Goal: Information Seeking & Learning: Check status

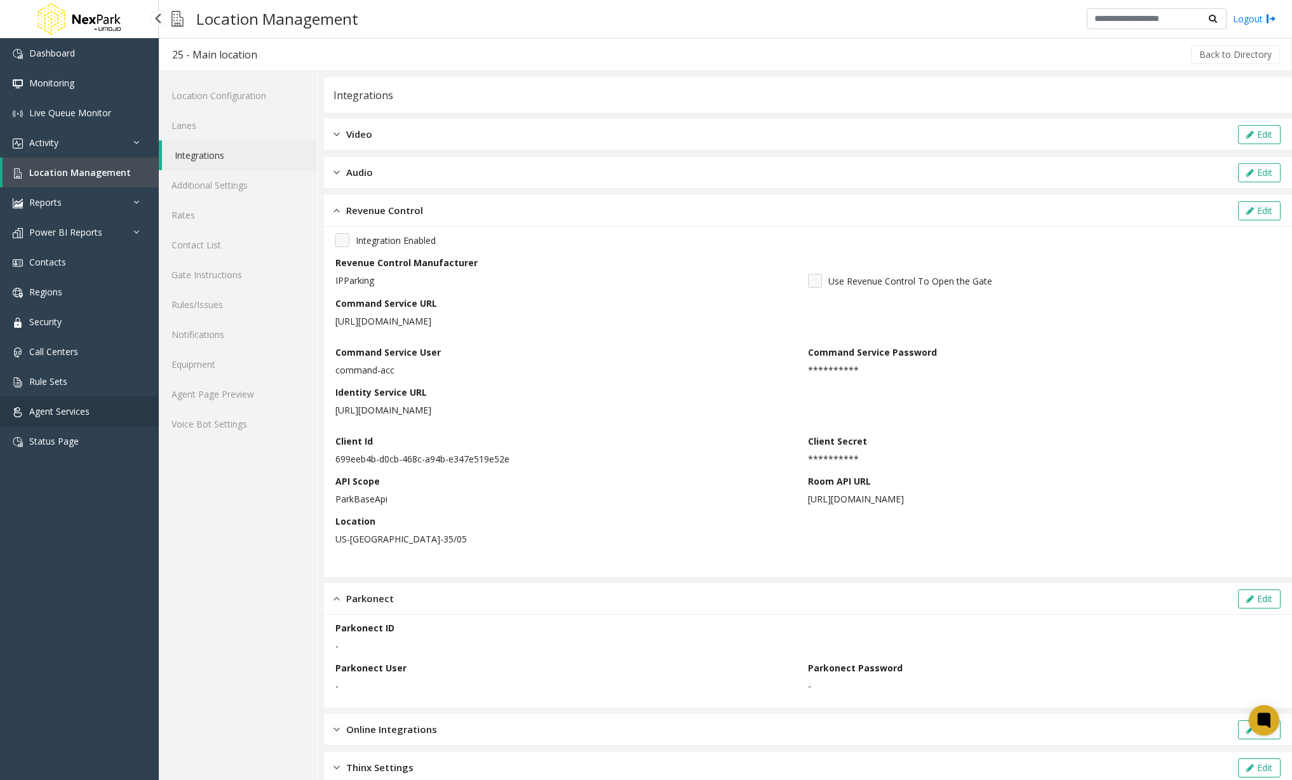
click at [72, 408] on span "Agent Services" at bounding box center [59, 411] width 60 height 12
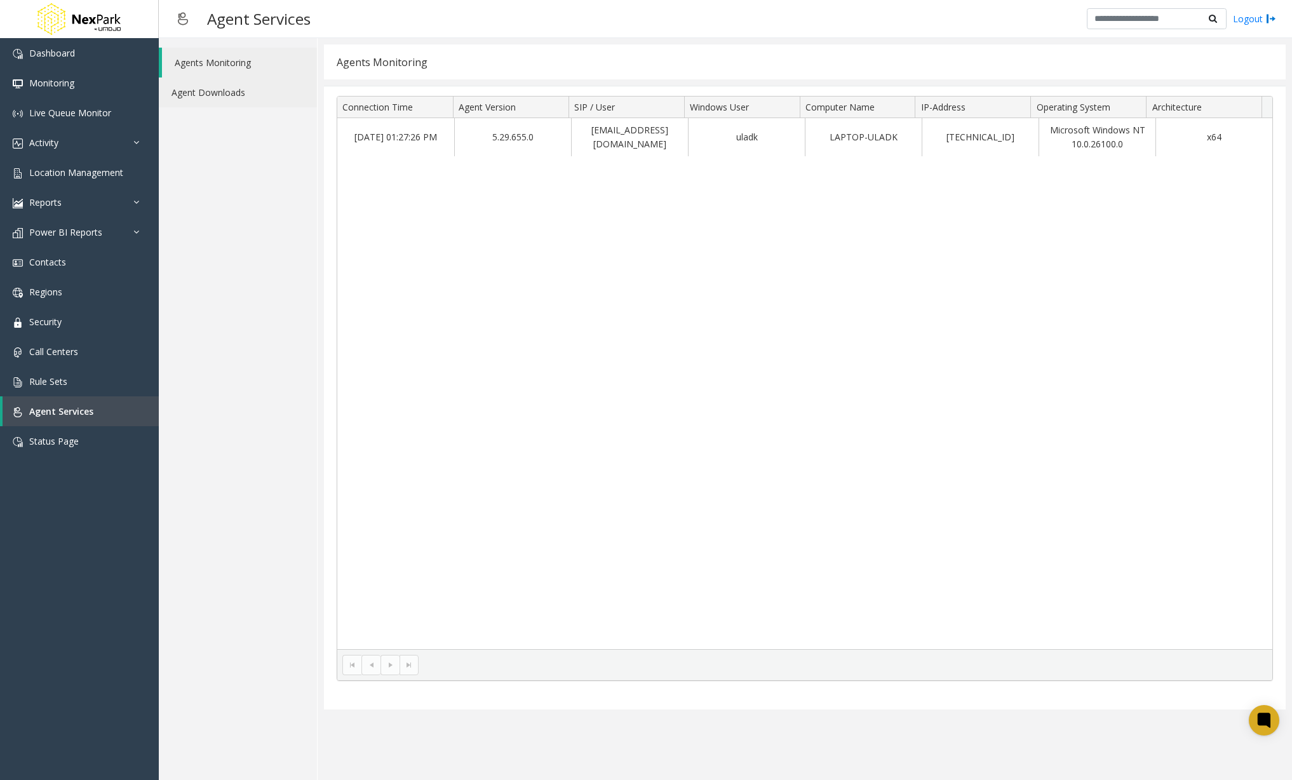
click at [250, 102] on link "Agent Downloads" at bounding box center [238, 92] width 158 height 30
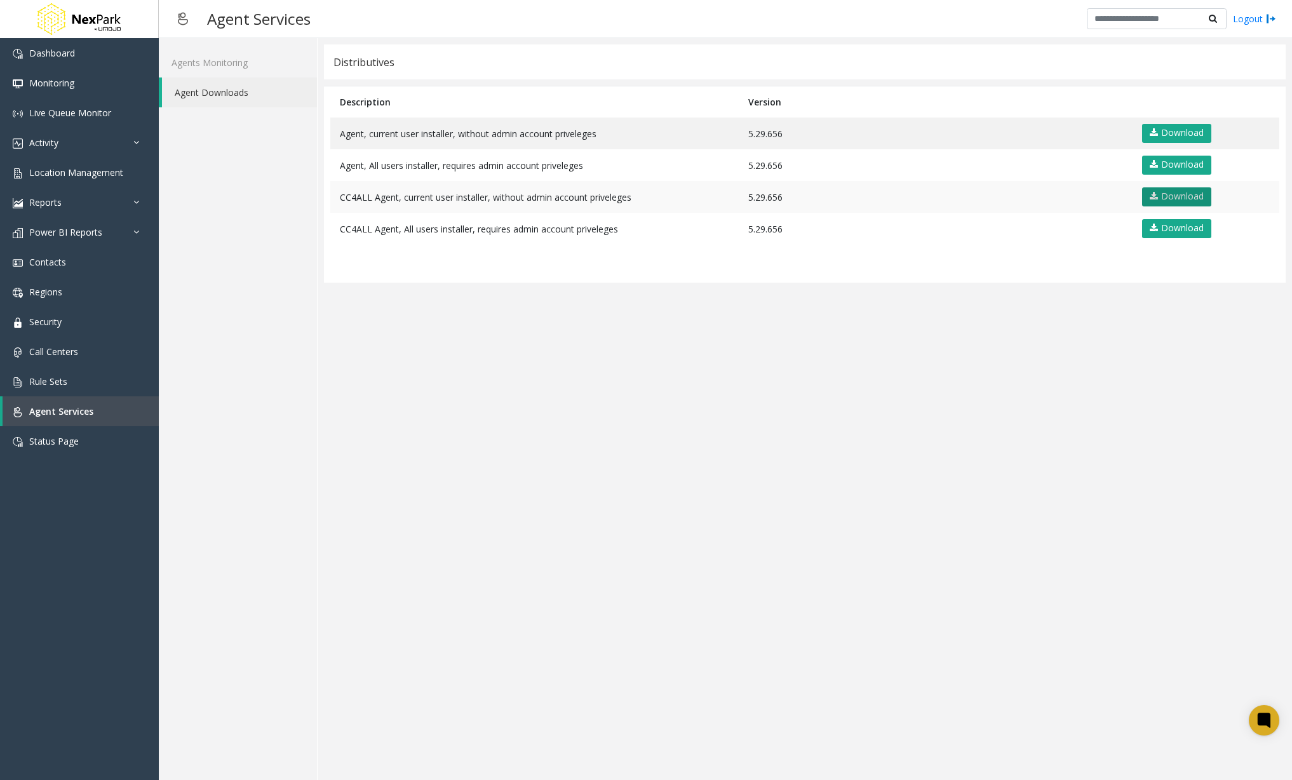
click at [1173, 196] on link "Download" at bounding box center [1176, 196] width 69 height 19
drag, startPoint x: 907, startPoint y: 445, endPoint x: 866, endPoint y: 443, distance: 41.3
click at [907, 445] on app-distributives "Distributives Description Version Agent, current user installer, without admin …" at bounding box center [805, 408] width 962 height 729
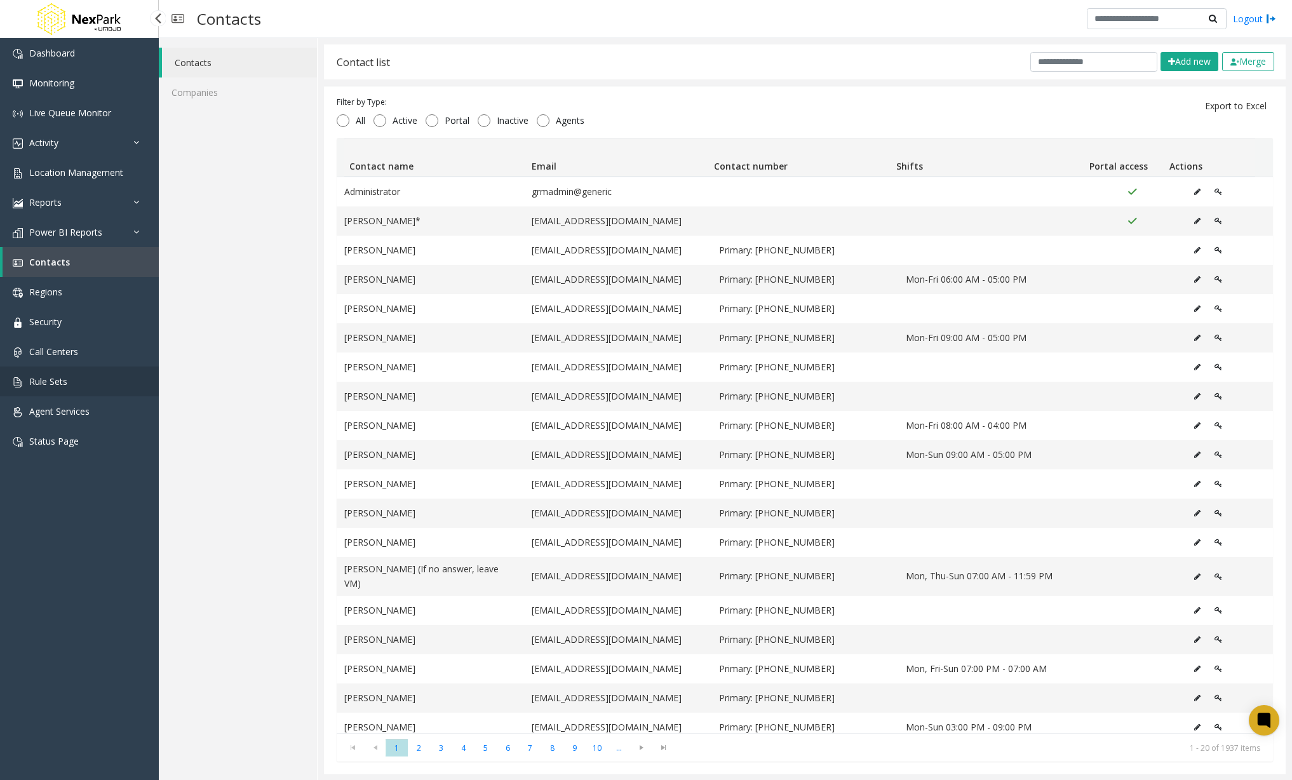
click at [84, 370] on link "Rule Sets" at bounding box center [79, 381] width 159 height 30
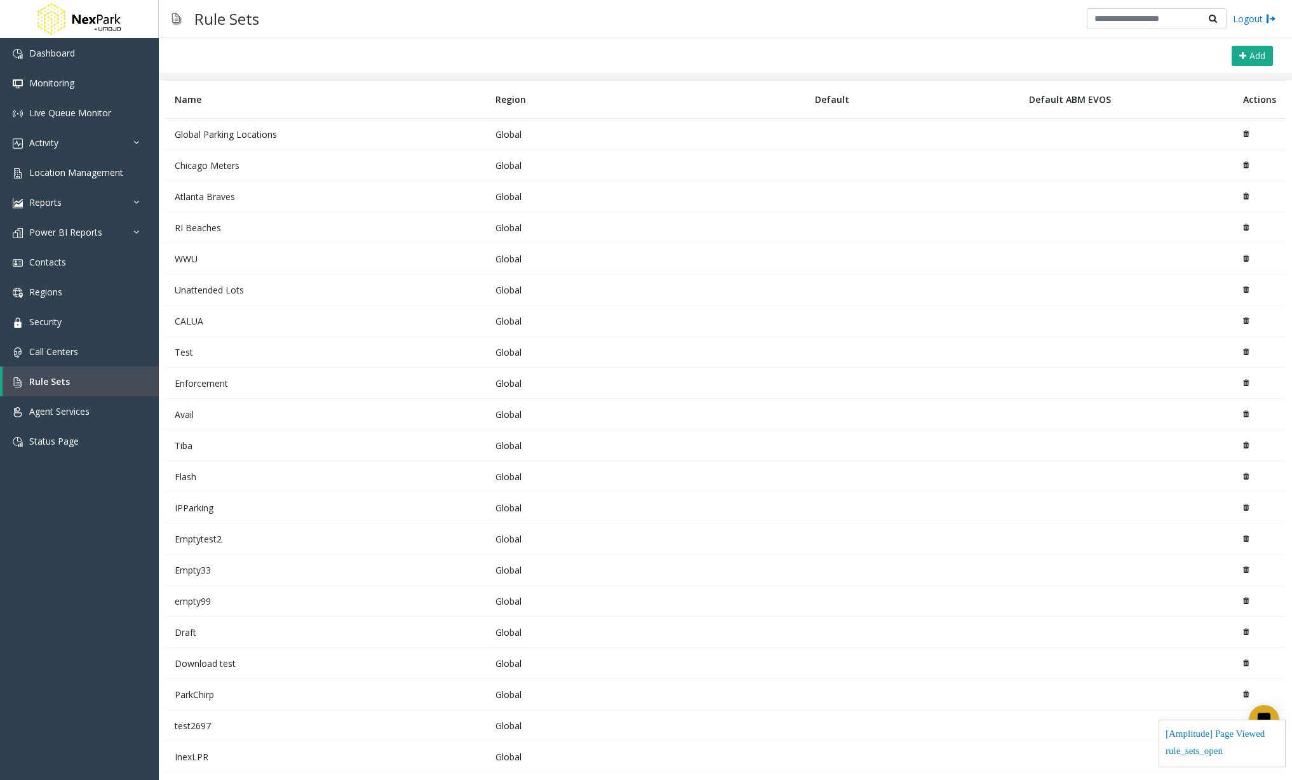
click at [220, 196] on td "Atlanta Braves" at bounding box center [325, 196] width 321 height 31
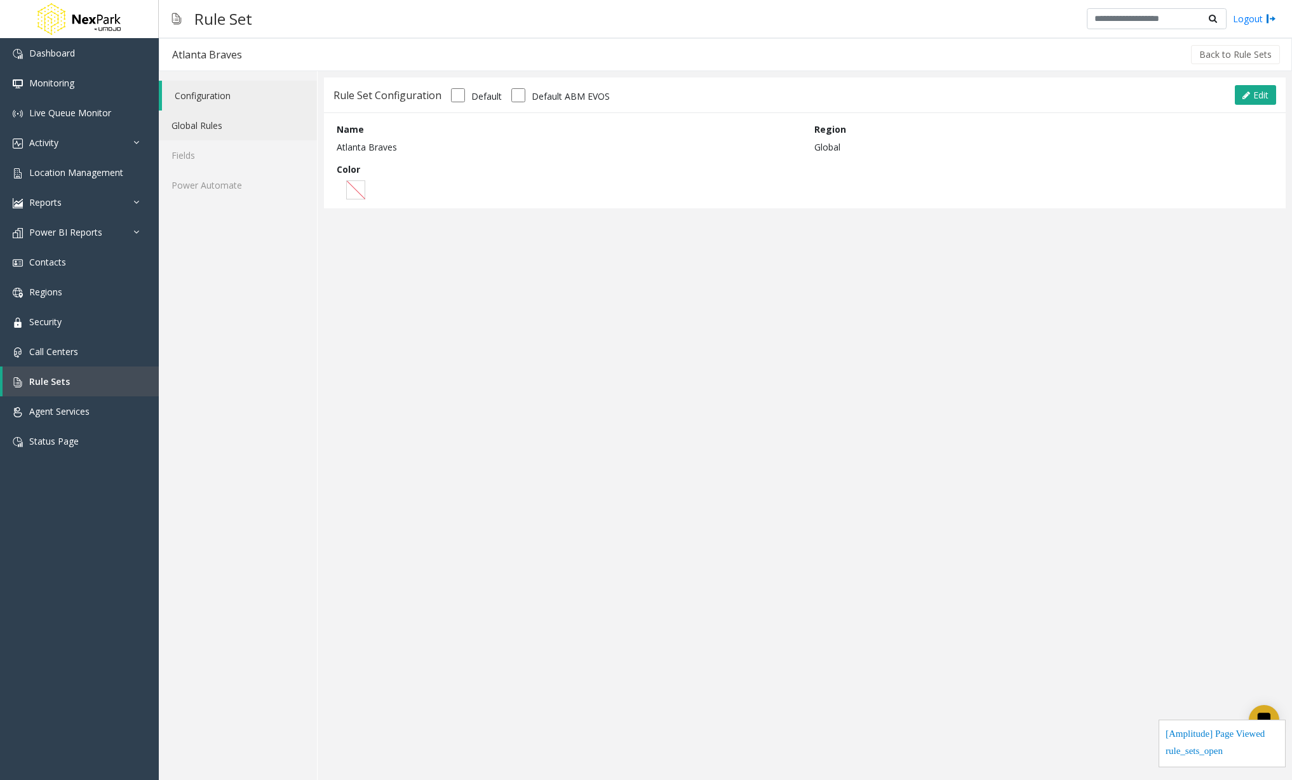
click at [209, 117] on link "Global Rules" at bounding box center [238, 126] width 158 height 30
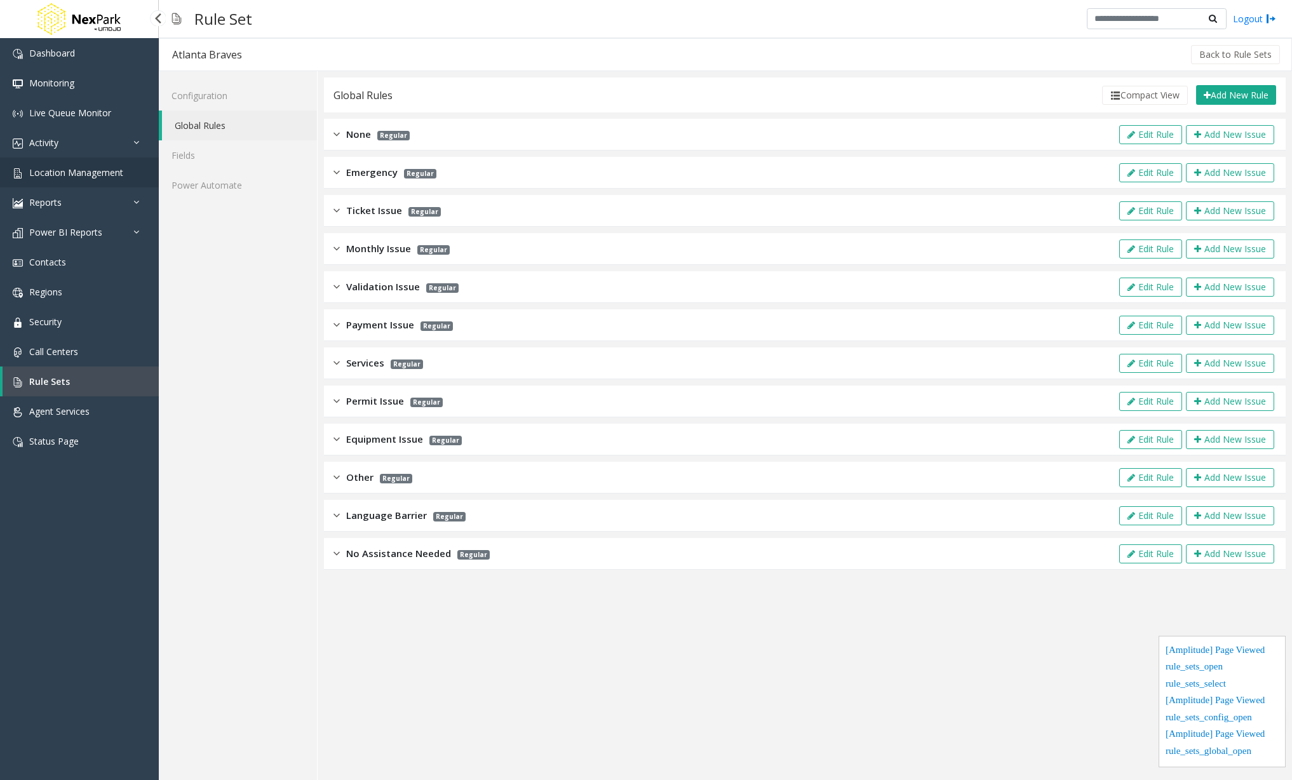
click at [60, 171] on span "Location Management" at bounding box center [76, 172] width 94 height 12
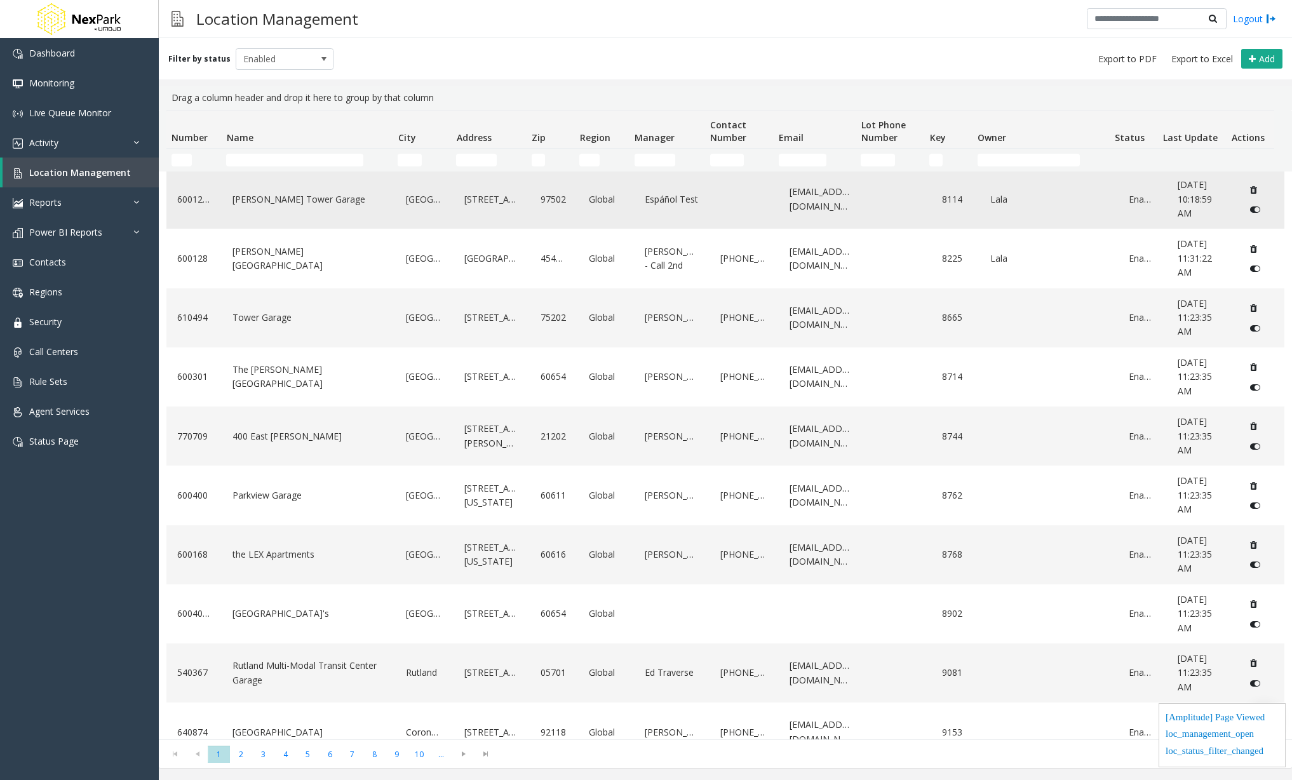
scroll to position [64, 0]
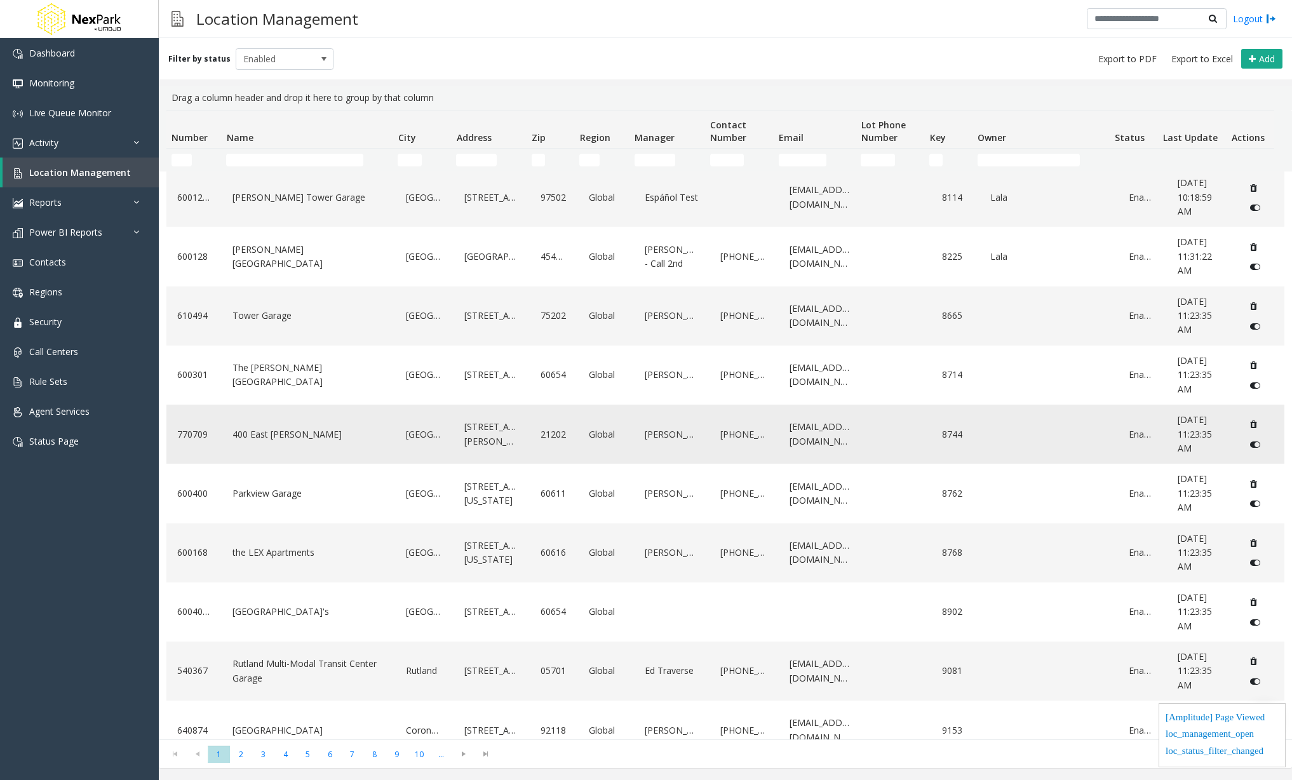
click at [316, 443] on link "400 East [PERSON_NAME]" at bounding box center [308, 434] width 158 height 20
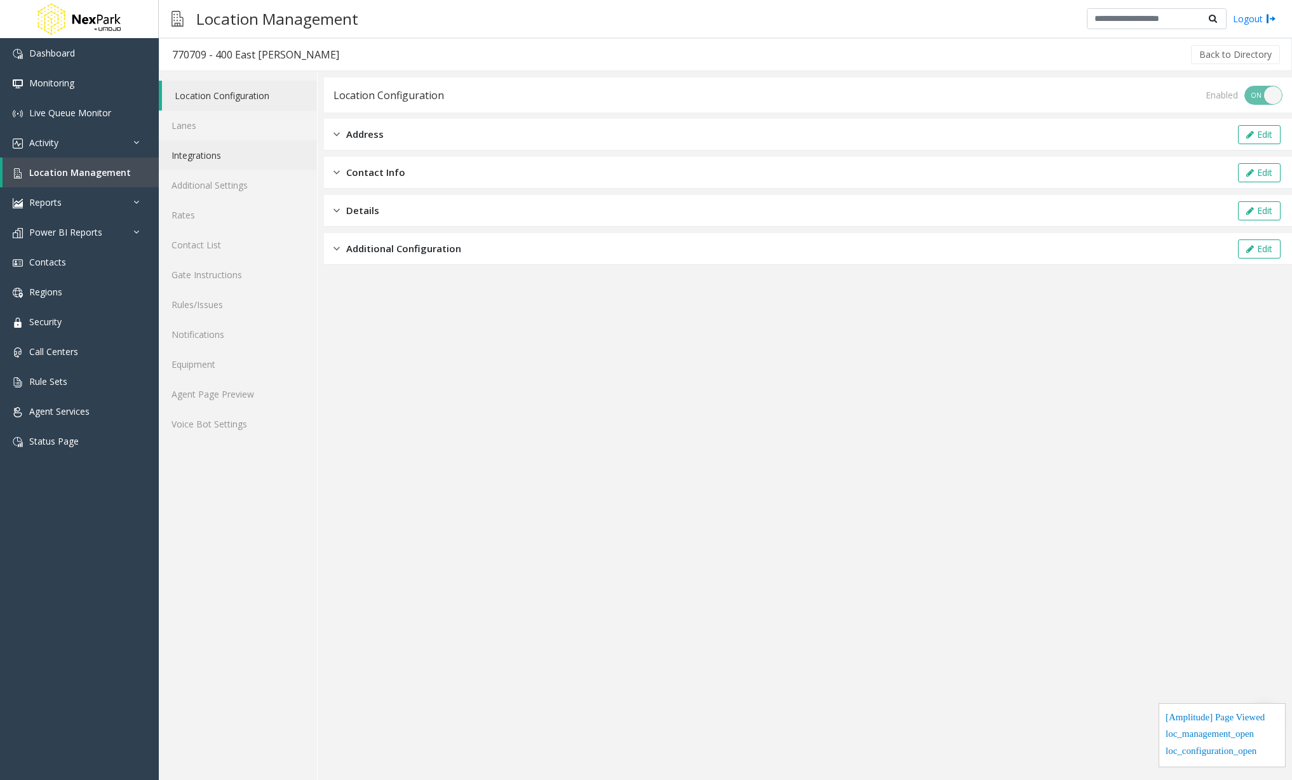
click at [204, 161] on link "Integrations" at bounding box center [238, 155] width 158 height 30
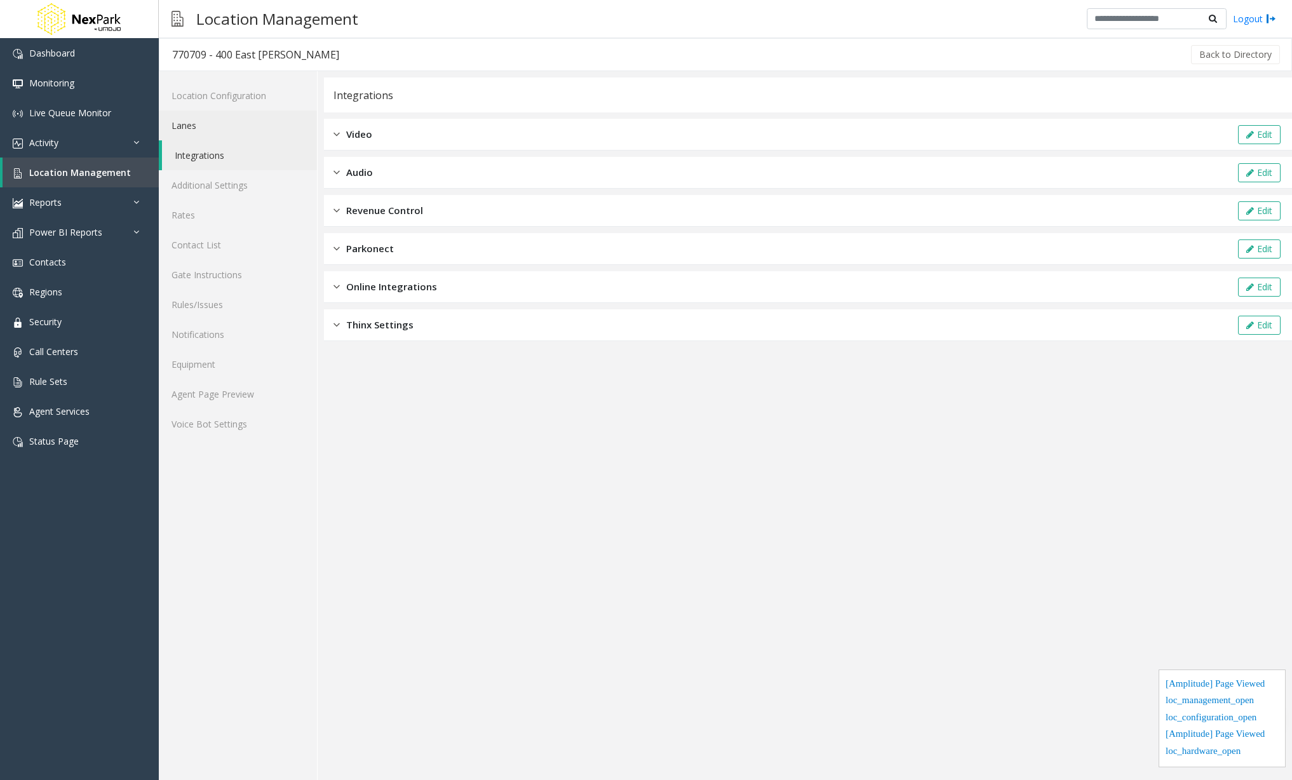
click at [226, 118] on link "Lanes" at bounding box center [238, 126] width 158 height 30
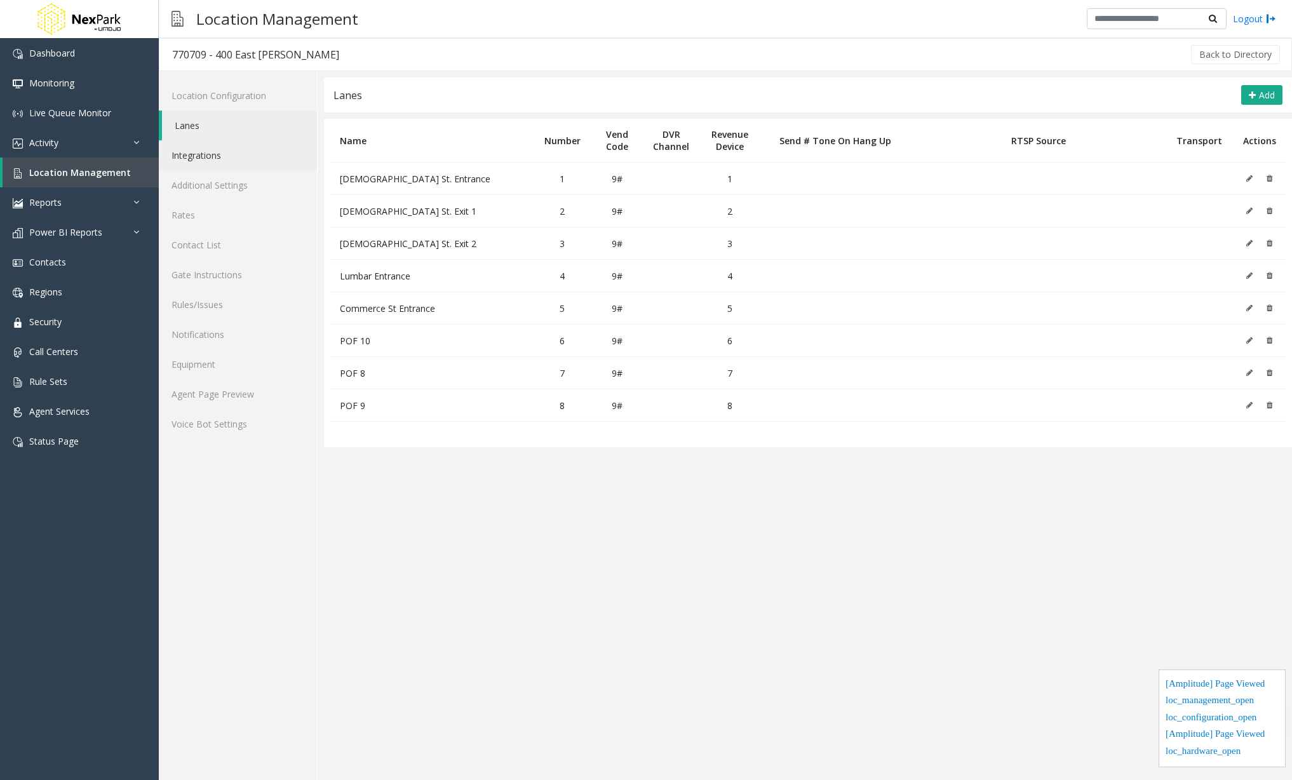
click at [220, 164] on link "Integrations" at bounding box center [238, 155] width 158 height 30
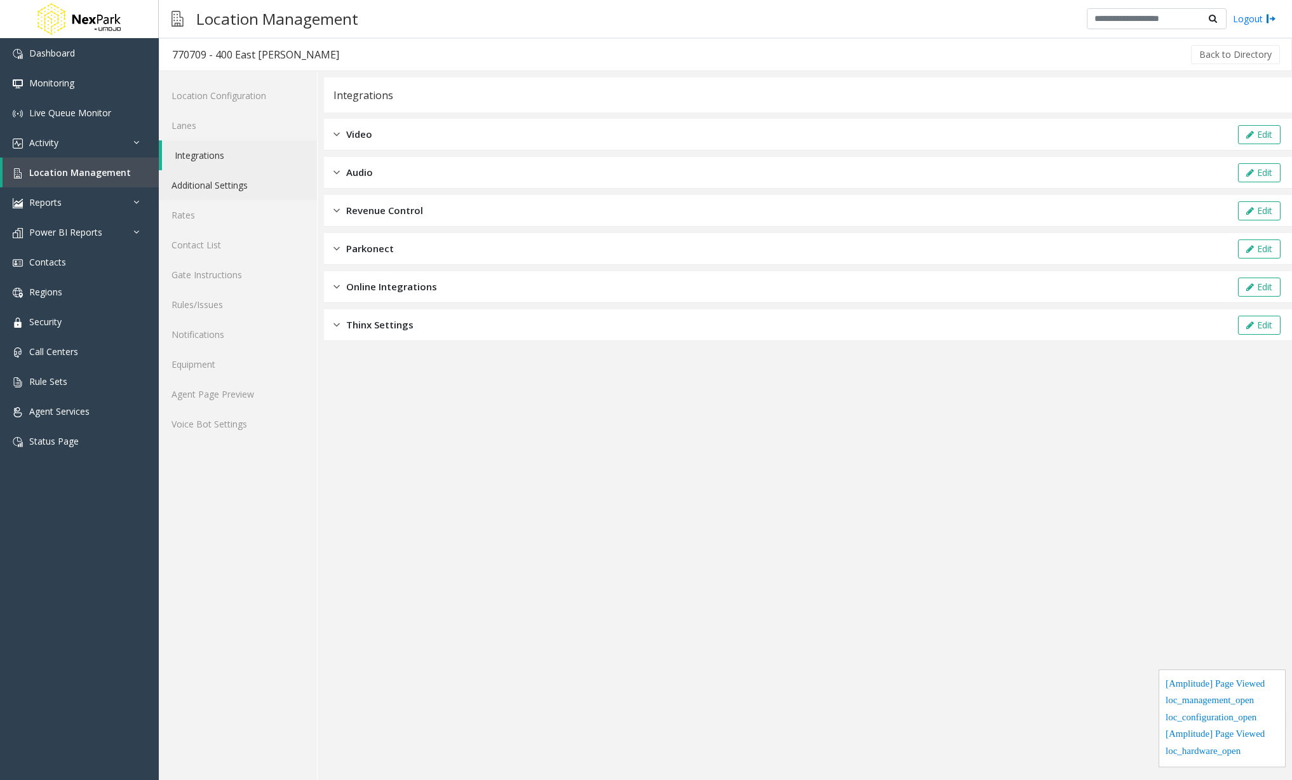
click at [221, 189] on link "Additional Settings" at bounding box center [238, 185] width 158 height 30
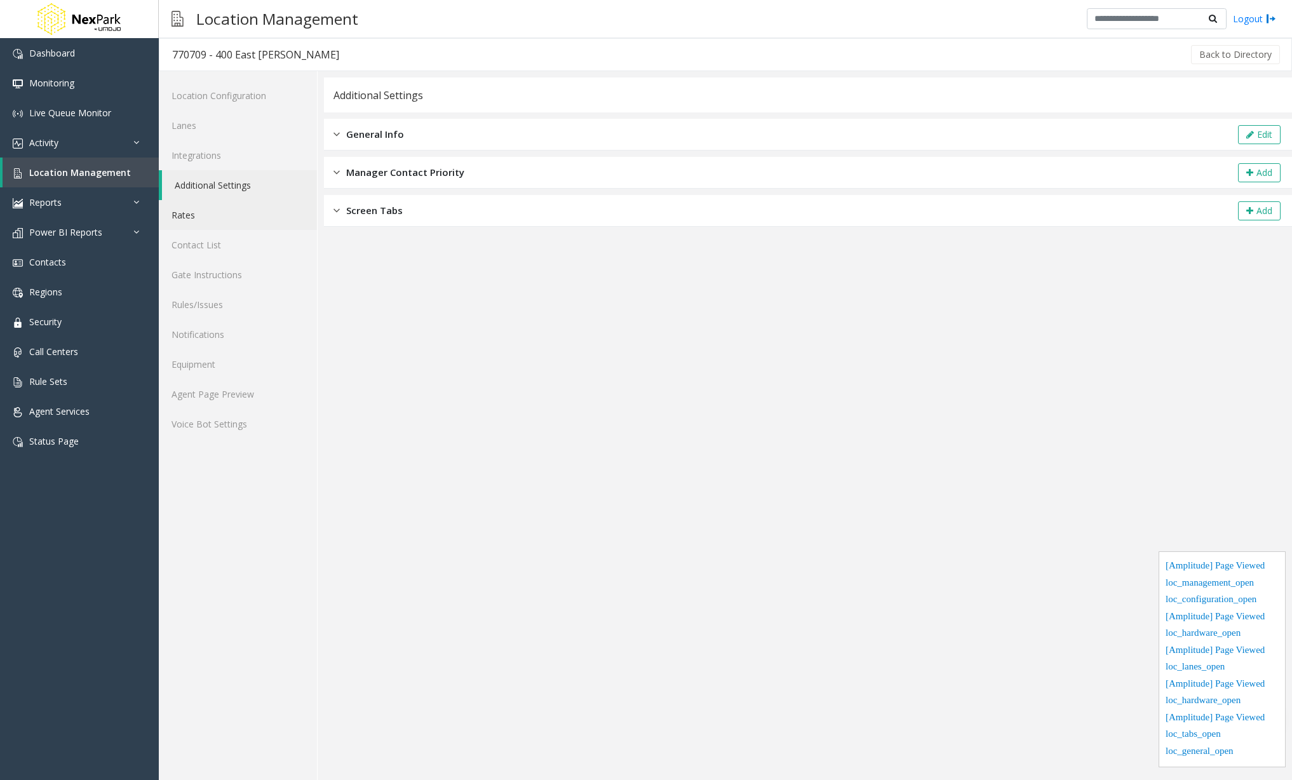
click at [213, 225] on link "Rates" at bounding box center [238, 215] width 158 height 30
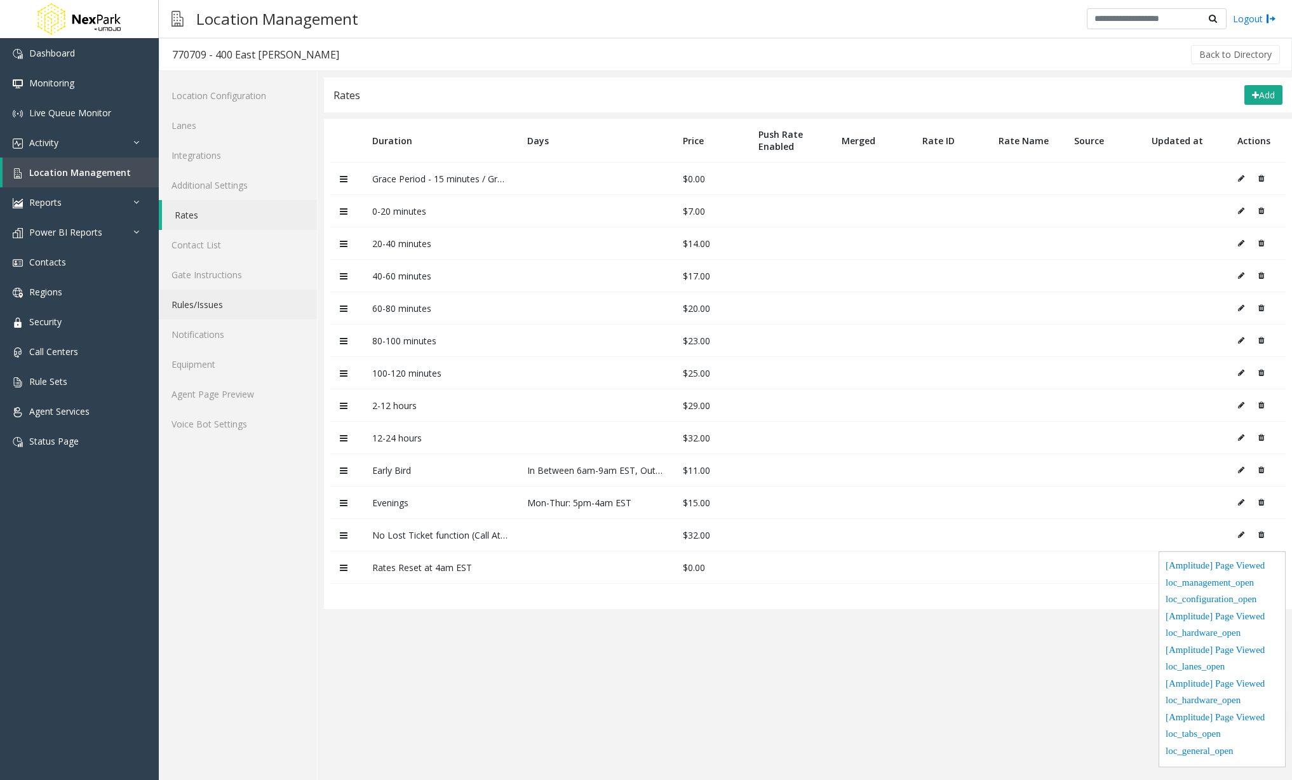
click at [195, 311] on link "Rules/Issues" at bounding box center [238, 305] width 158 height 30
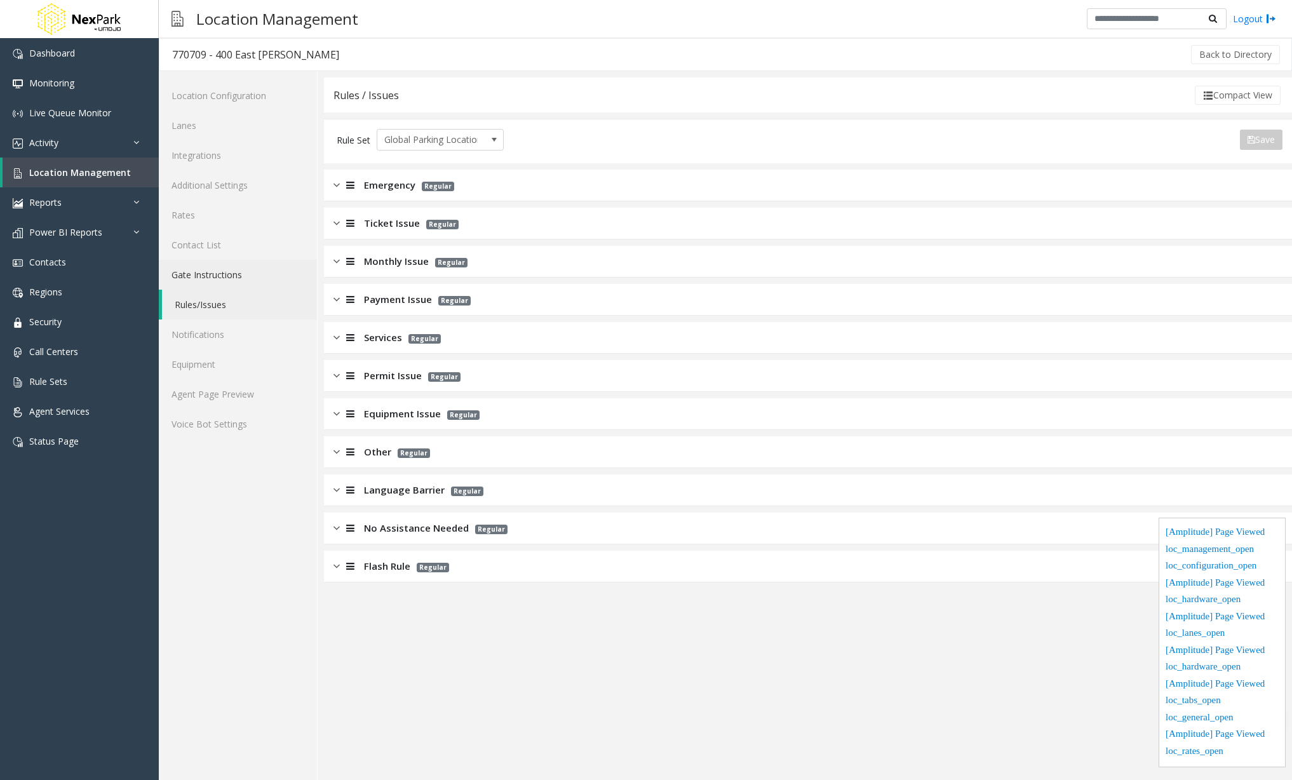
click at [197, 279] on link "Gate Instructions" at bounding box center [238, 275] width 158 height 30
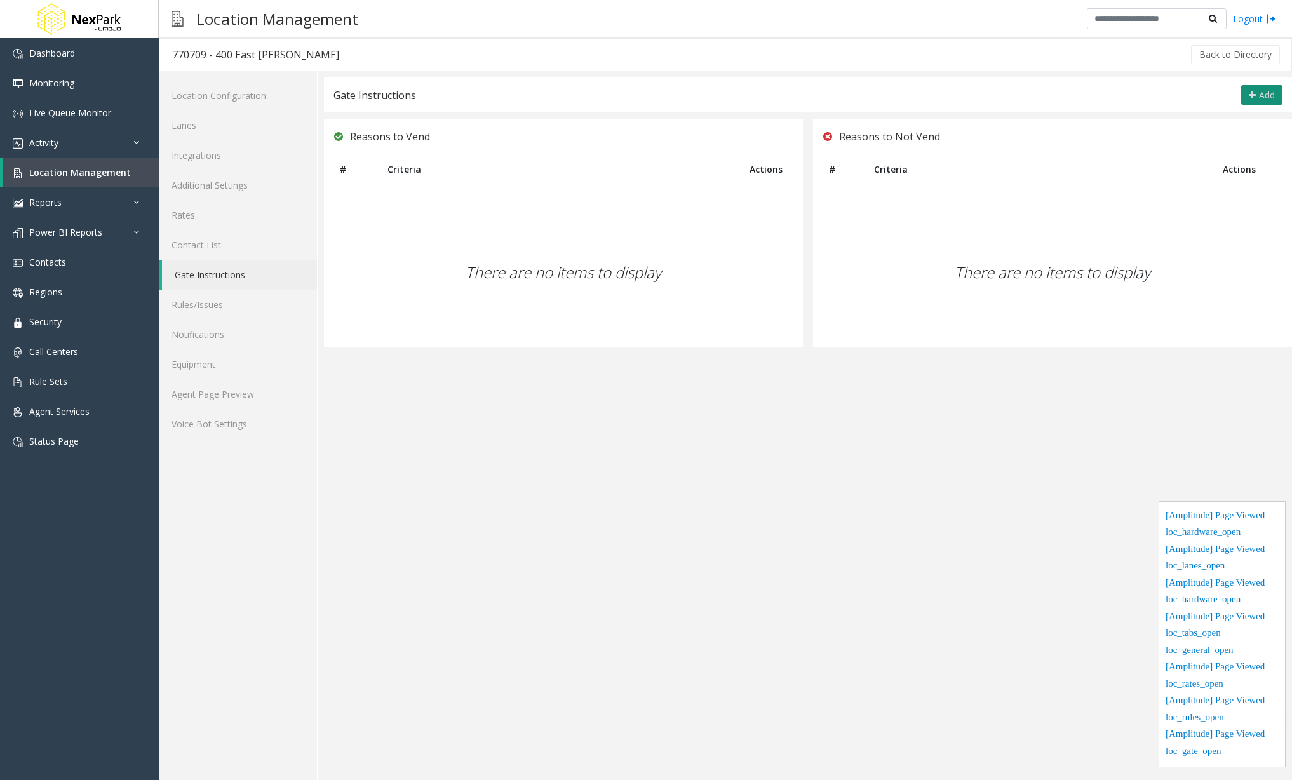
click at [1264, 102] on button "Add" at bounding box center [1261, 95] width 41 height 20
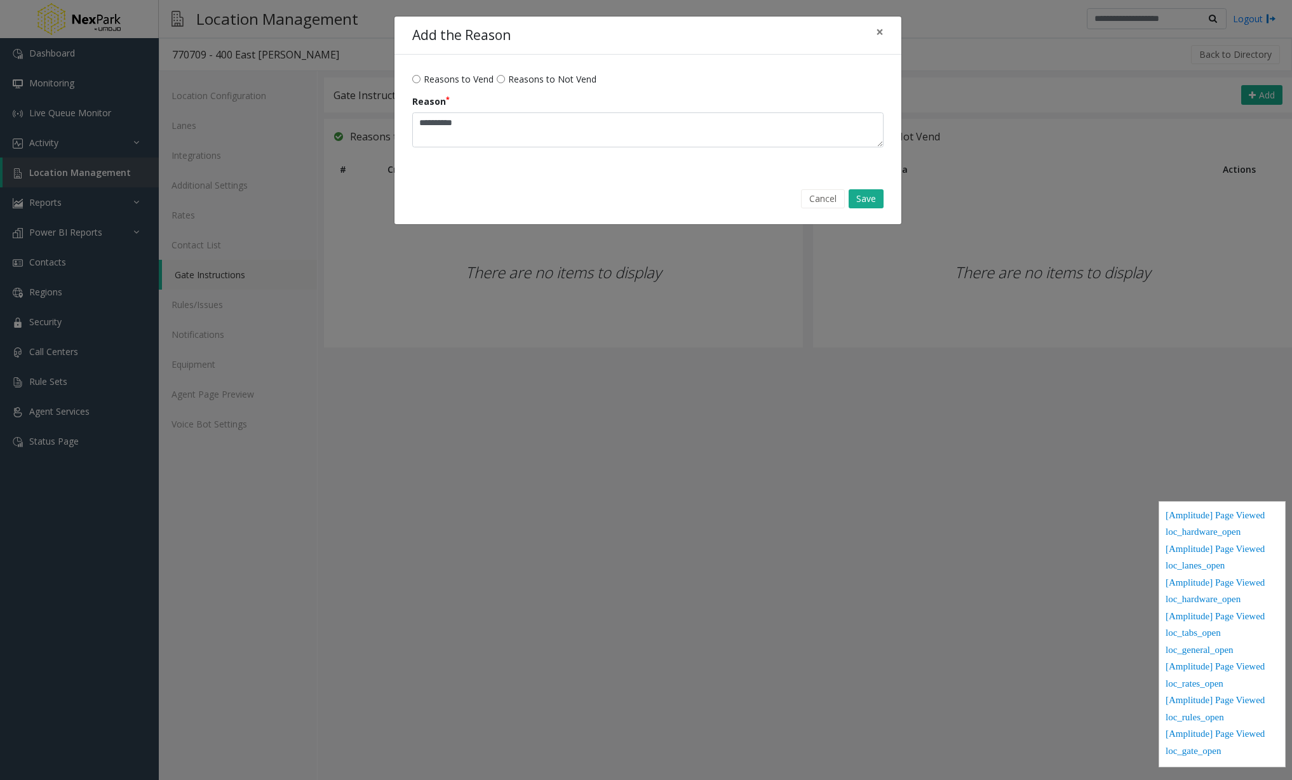
click at [530, 73] on span "Reasons to Not Vend" at bounding box center [552, 78] width 88 height 13
click at [533, 126] on textarea "Reason" at bounding box center [647, 129] width 471 height 35
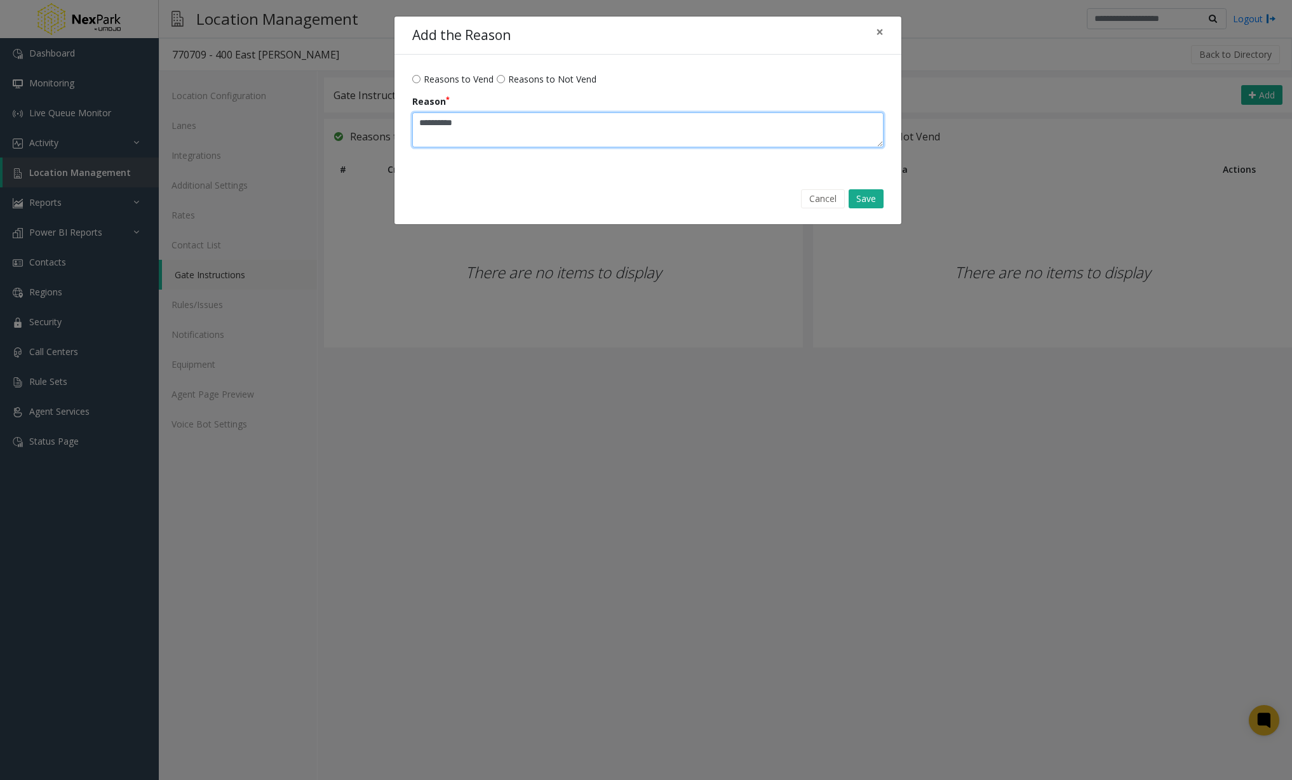
type textarea "**********"
click at [646, 187] on div "Cancel Save" at bounding box center [647, 199] width 489 height 32
click at [876, 196] on button "Save" at bounding box center [865, 198] width 35 height 19
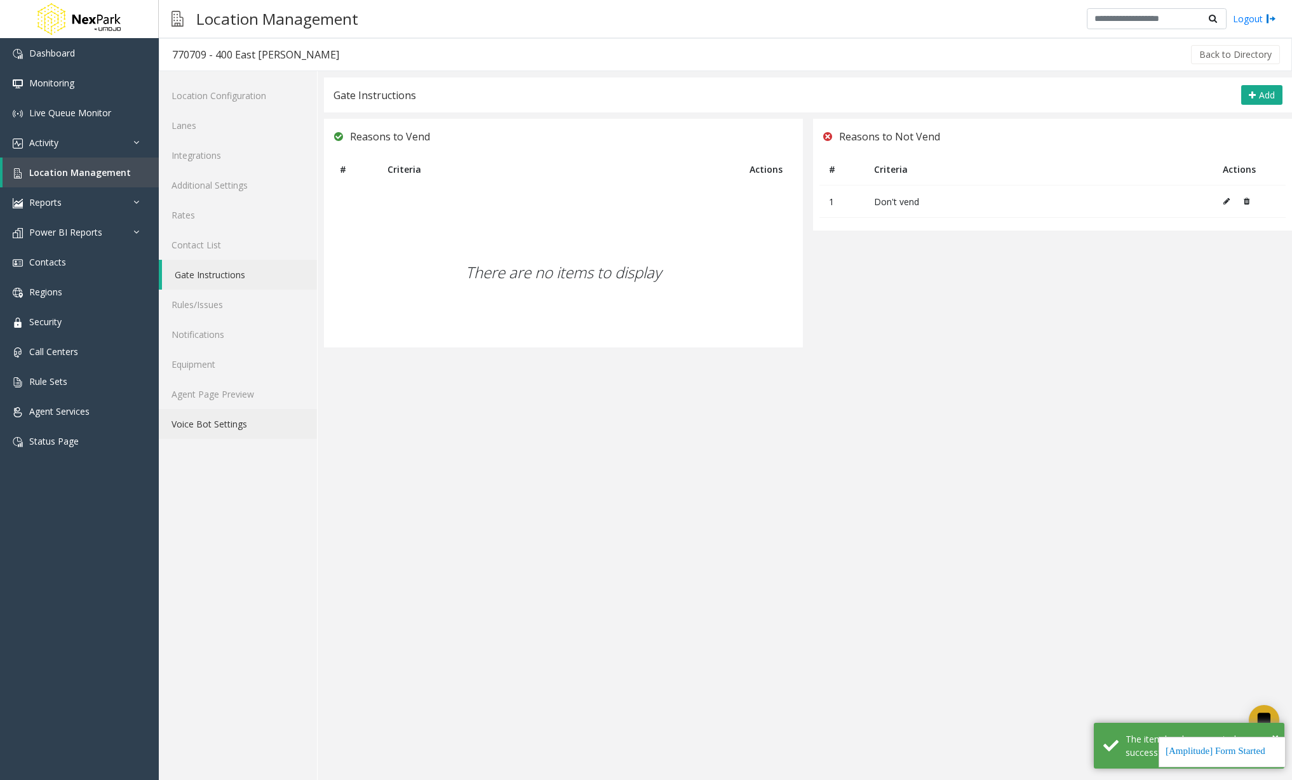
click at [228, 425] on link "Voice Bot Settings" at bounding box center [238, 424] width 158 height 30
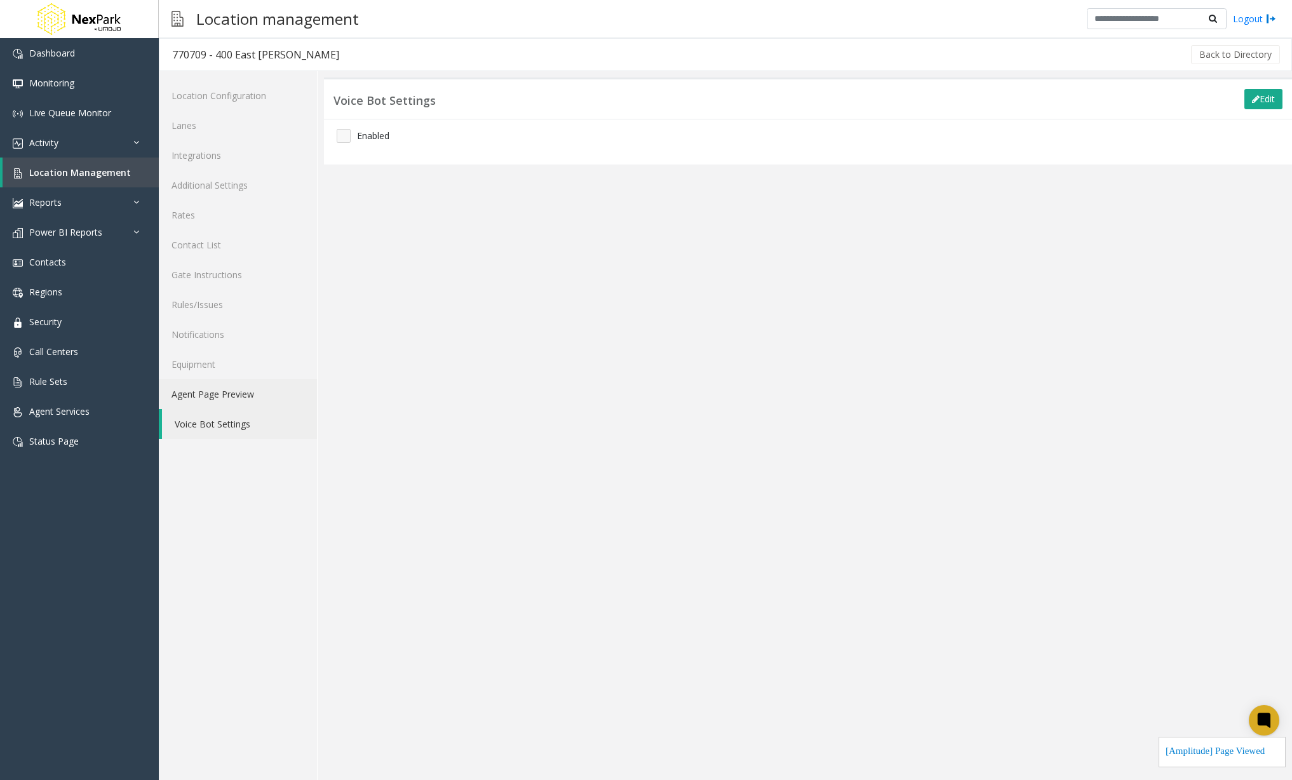
click at [248, 391] on link "Agent Page Preview" at bounding box center [238, 394] width 158 height 30
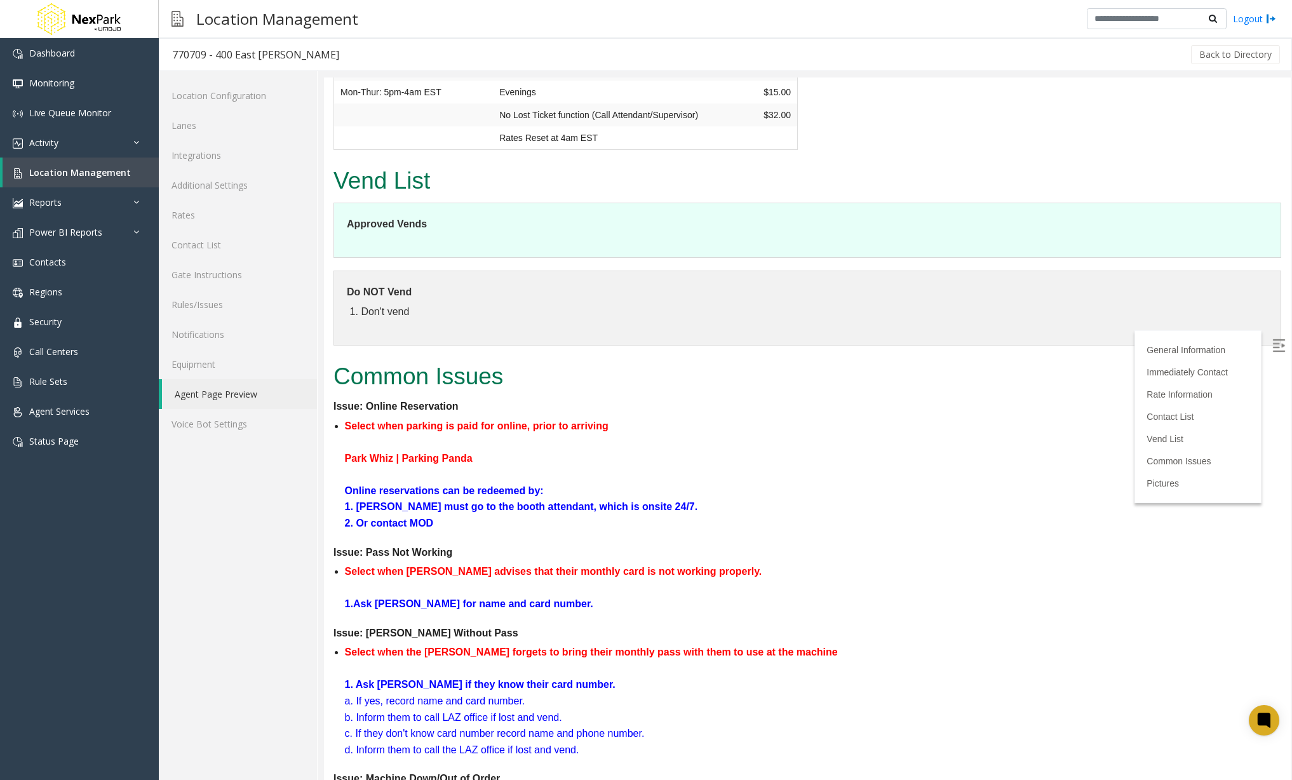
scroll to position [1270, 0]
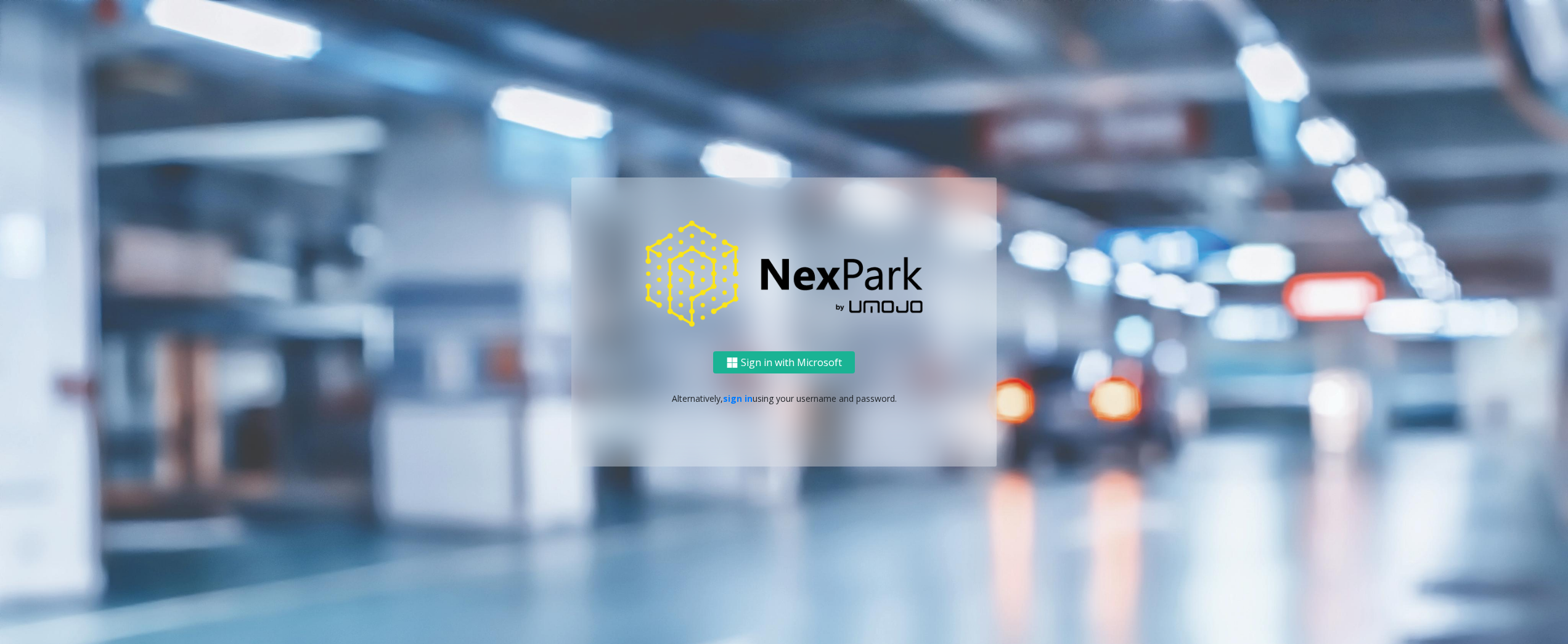
click at [834, 95] on ng-component "Sign in with Microsoft Alternatively, sign in using your username and password." at bounding box center [784, 322] width 1568 height 644
click at [728, 398] on link "sign in" at bounding box center [737, 399] width 29 height 12
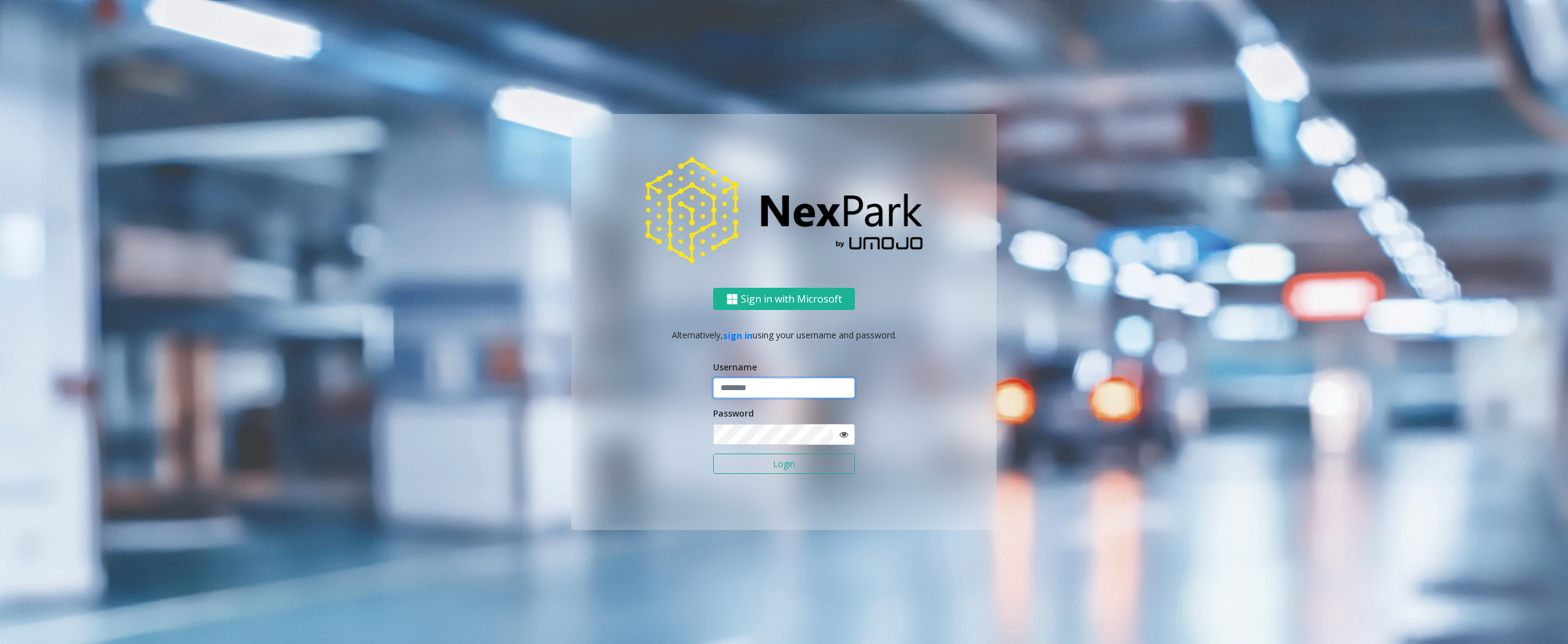
click at [735, 385] on input "text" at bounding box center [784, 388] width 142 height 21
type input "********"
click at [743, 462] on button "Login" at bounding box center [784, 464] width 142 height 21
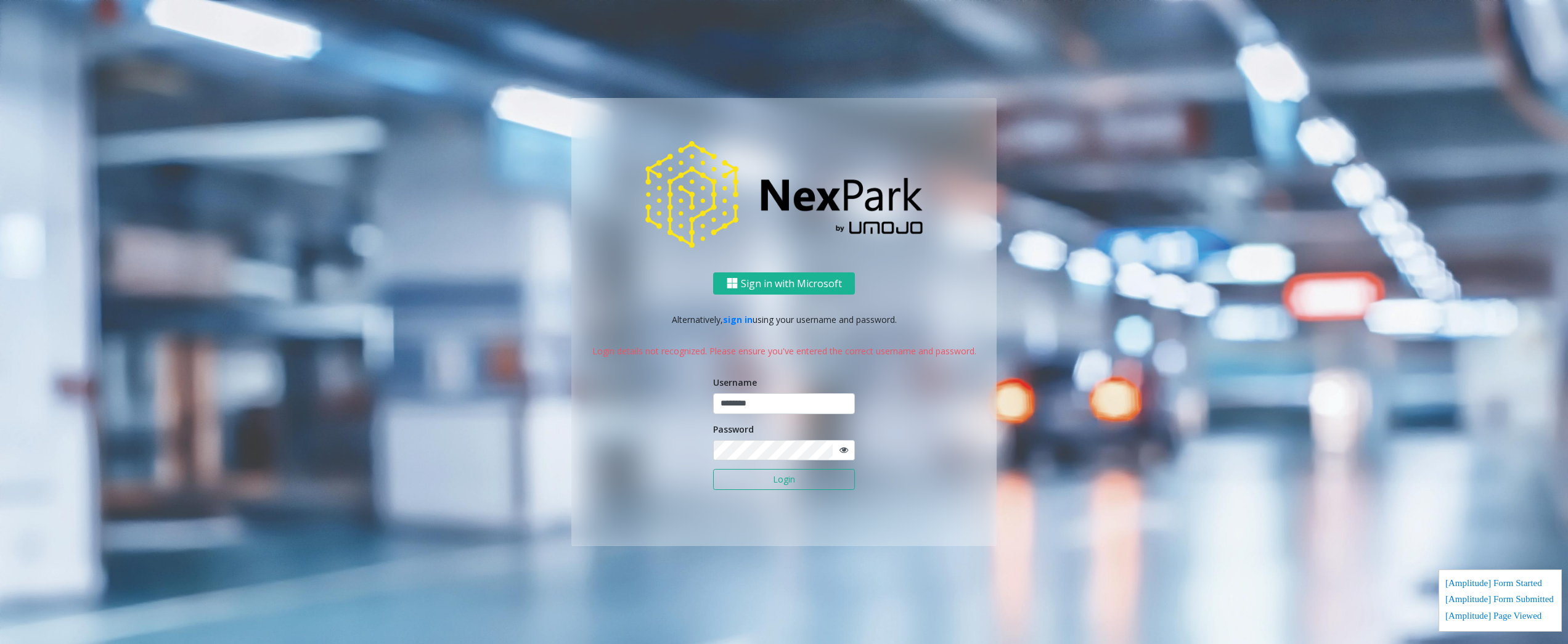
click at [843, 448] on icon at bounding box center [843, 449] width 9 height 9
click at [1440, 439] on ng-component "Sign in with Microsoft Alternatively, sign in using your username and password.…" at bounding box center [784, 322] width 1568 height 644
click at [412, 452] on ng-component "Sign in with Microsoft Alternatively, sign in using your username and password.…" at bounding box center [784, 322] width 1568 height 644
click at [740, 485] on button "Login" at bounding box center [784, 479] width 142 height 21
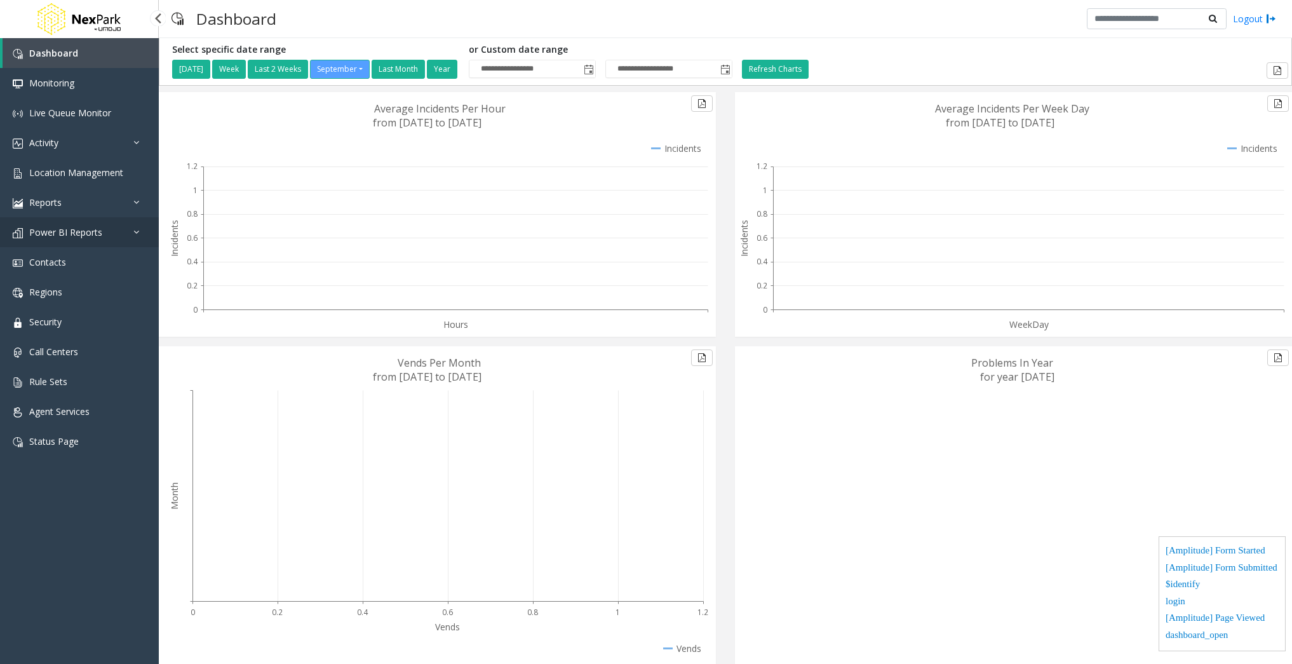
click at [128, 230] on link "Power BI Reports" at bounding box center [79, 232] width 159 height 30
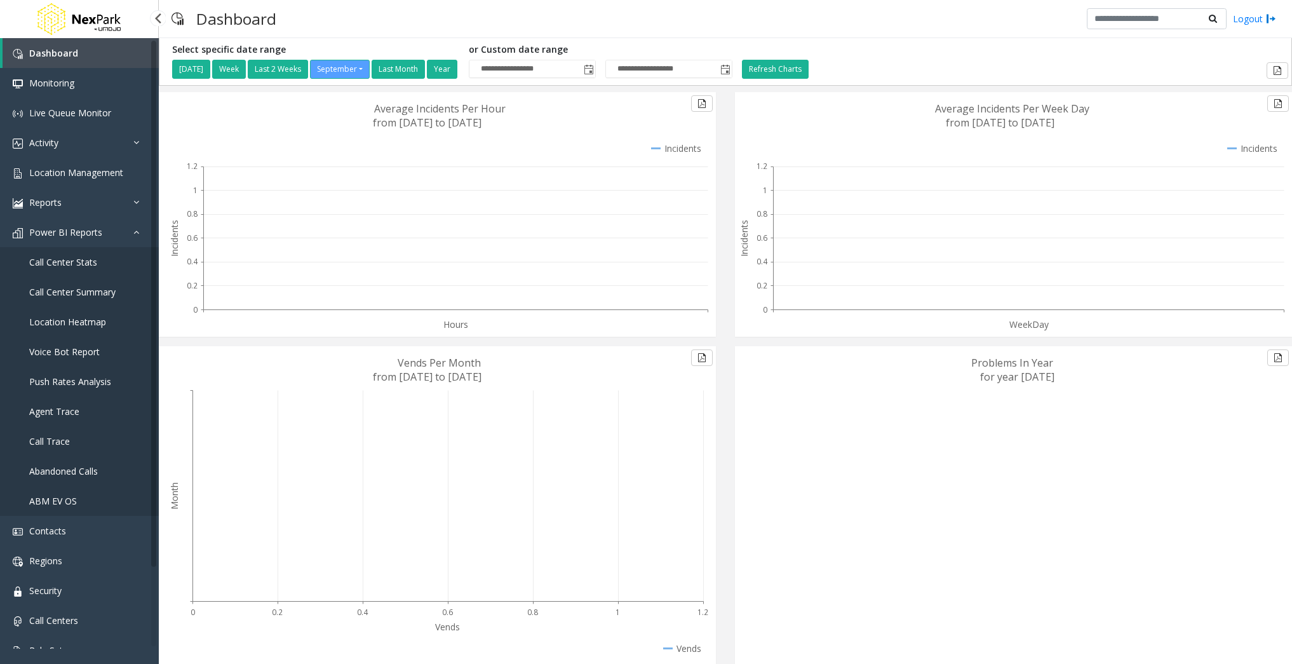
click at [75, 264] on span "Call Center Stats" at bounding box center [63, 262] width 68 height 12
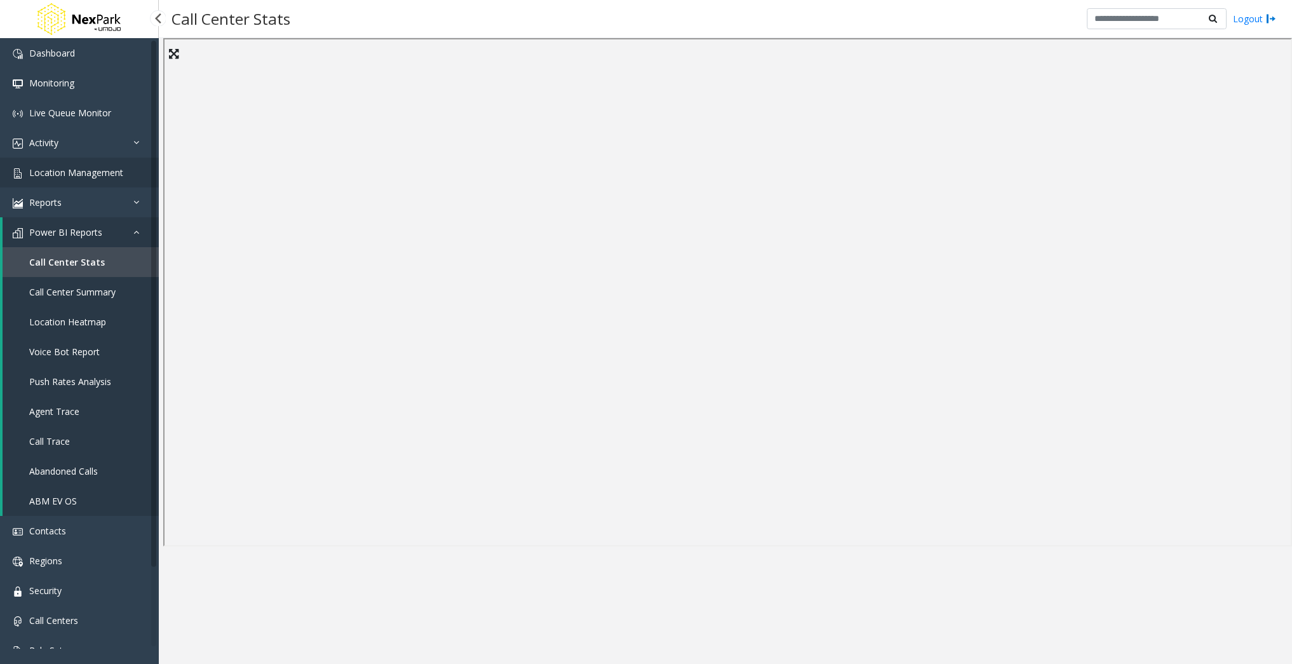
click at [86, 176] on span "Location Management" at bounding box center [76, 172] width 94 height 12
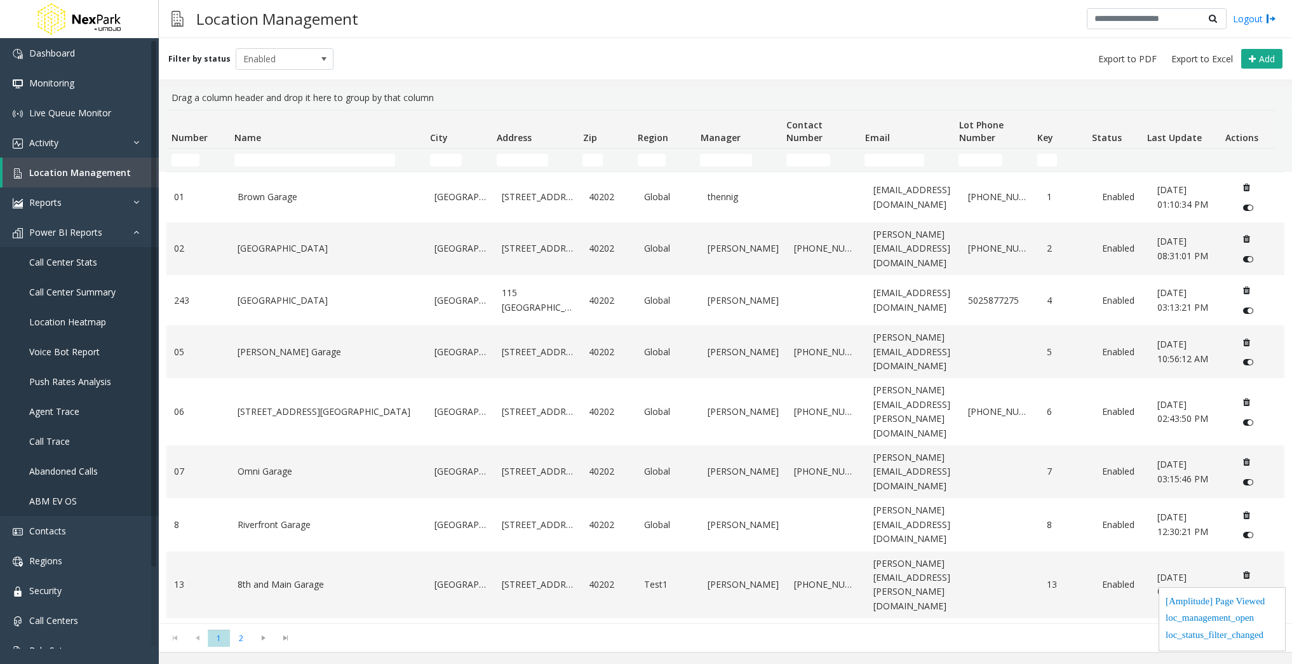
click at [280, 294] on link "Jefferson Centre Garage" at bounding box center [329, 300] width 182 height 14
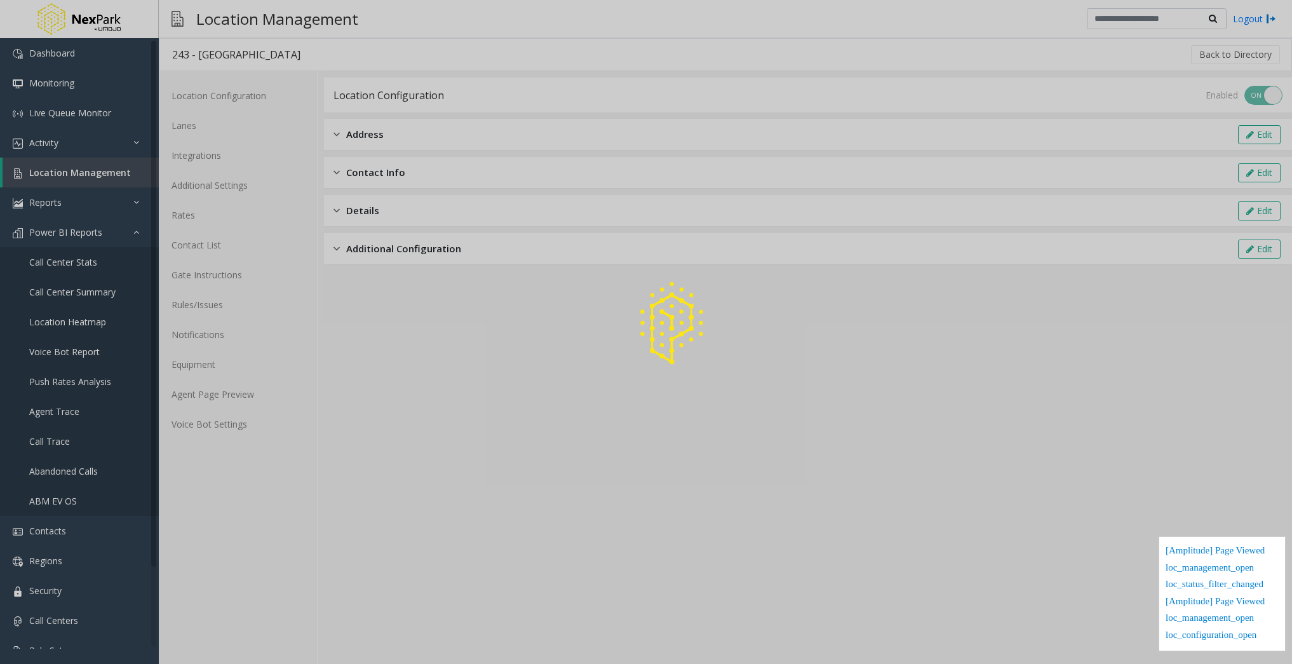
click at [206, 152] on div at bounding box center [646, 332] width 1292 height 664
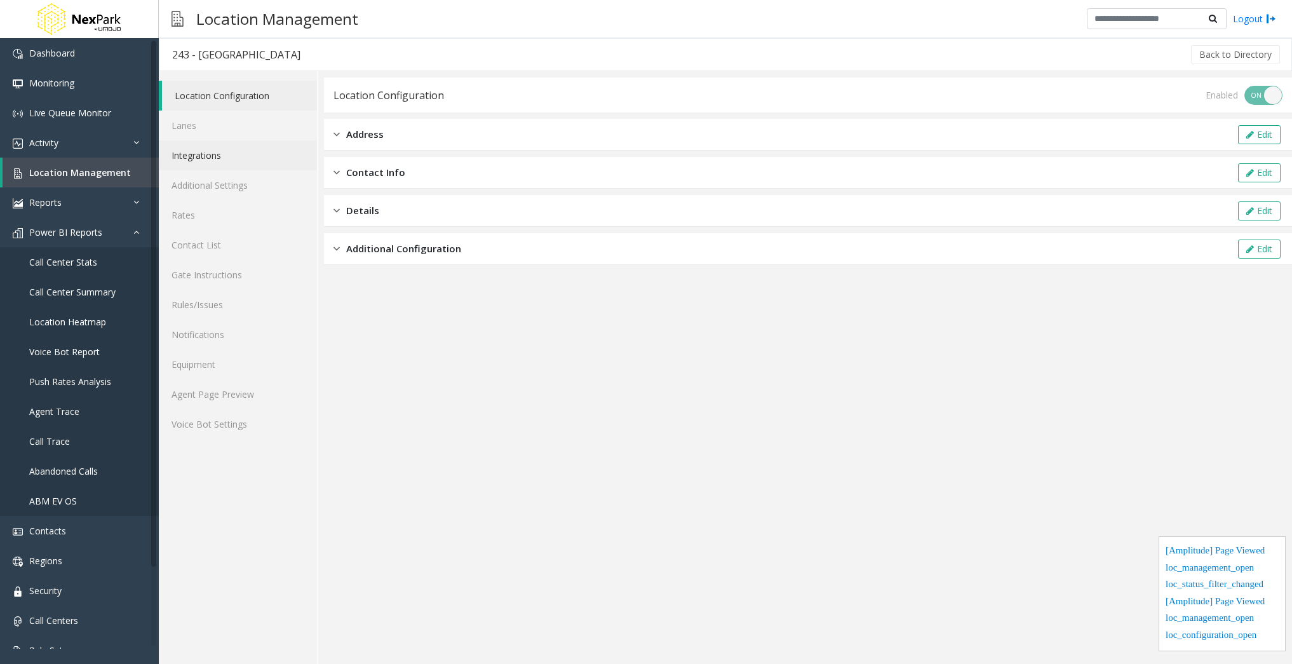
click at [206, 152] on link "Integrations" at bounding box center [238, 155] width 158 height 30
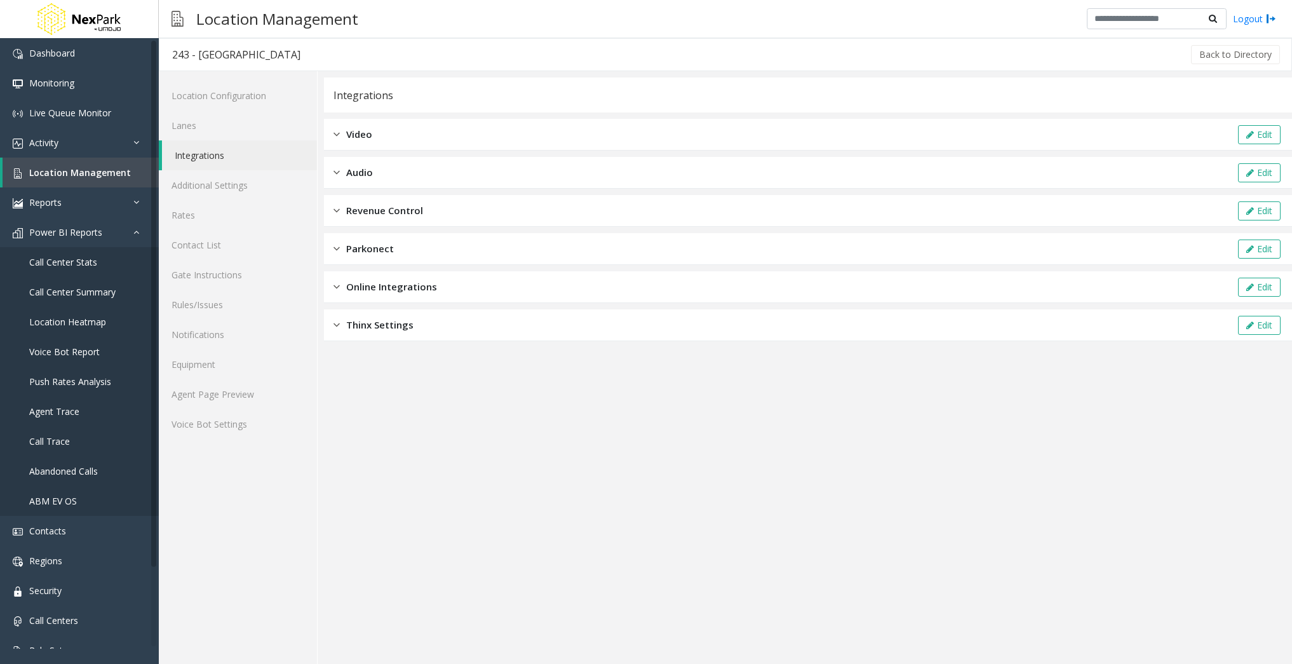
click at [459, 285] on div "Online Integrations Edit" at bounding box center [808, 287] width 968 height 32
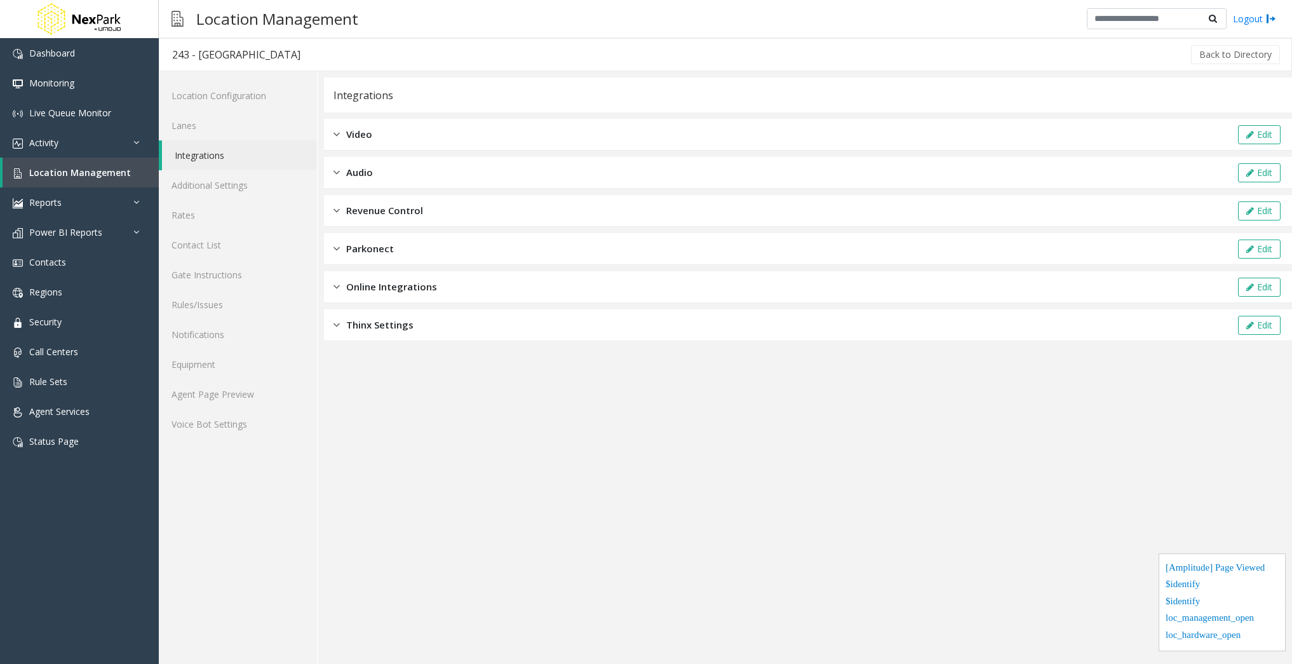
click at [415, 285] on span "Online Integrations" at bounding box center [391, 286] width 91 height 15
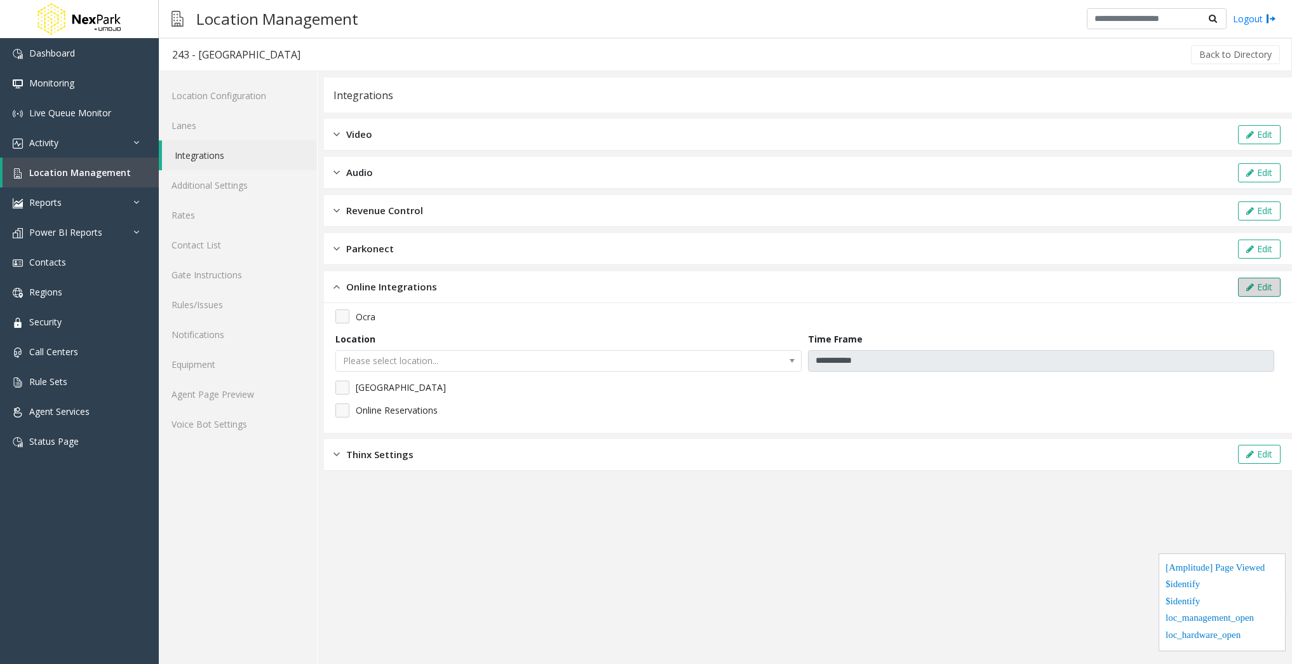
click at [1263, 288] on button "Edit" at bounding box center [1259, 287] width 43 height 19
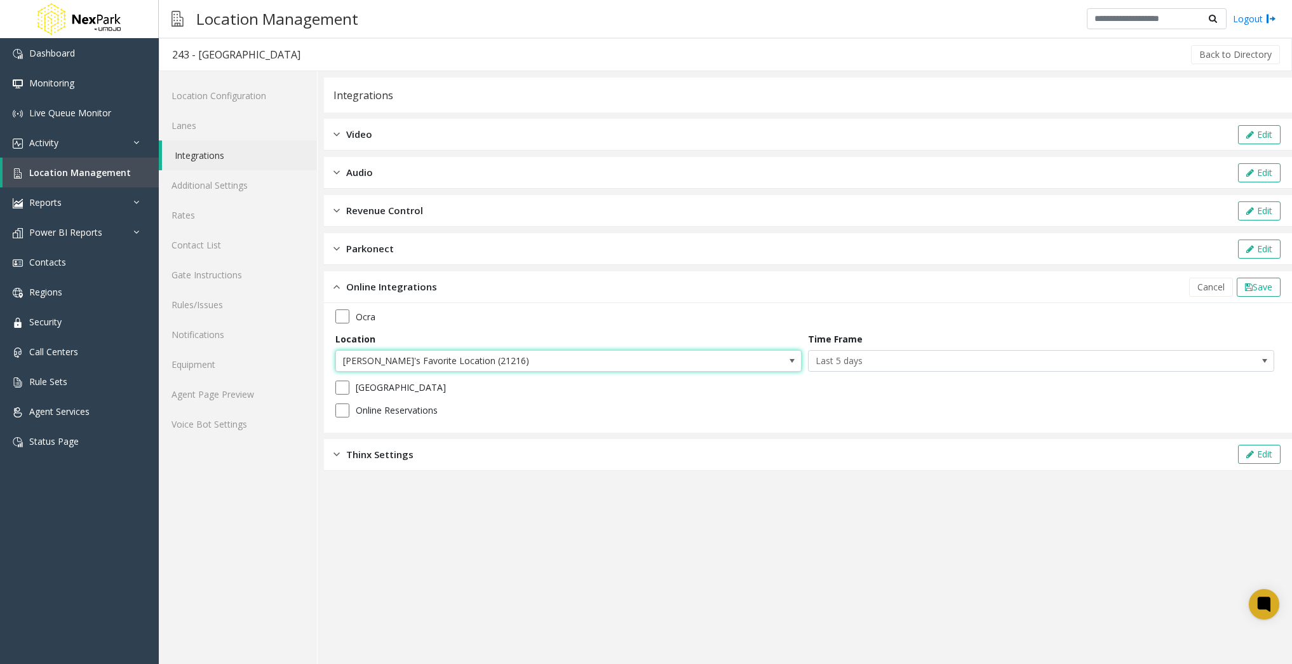
click at [789, 359] on span at bounding box center [792, 361] width 10 height 10
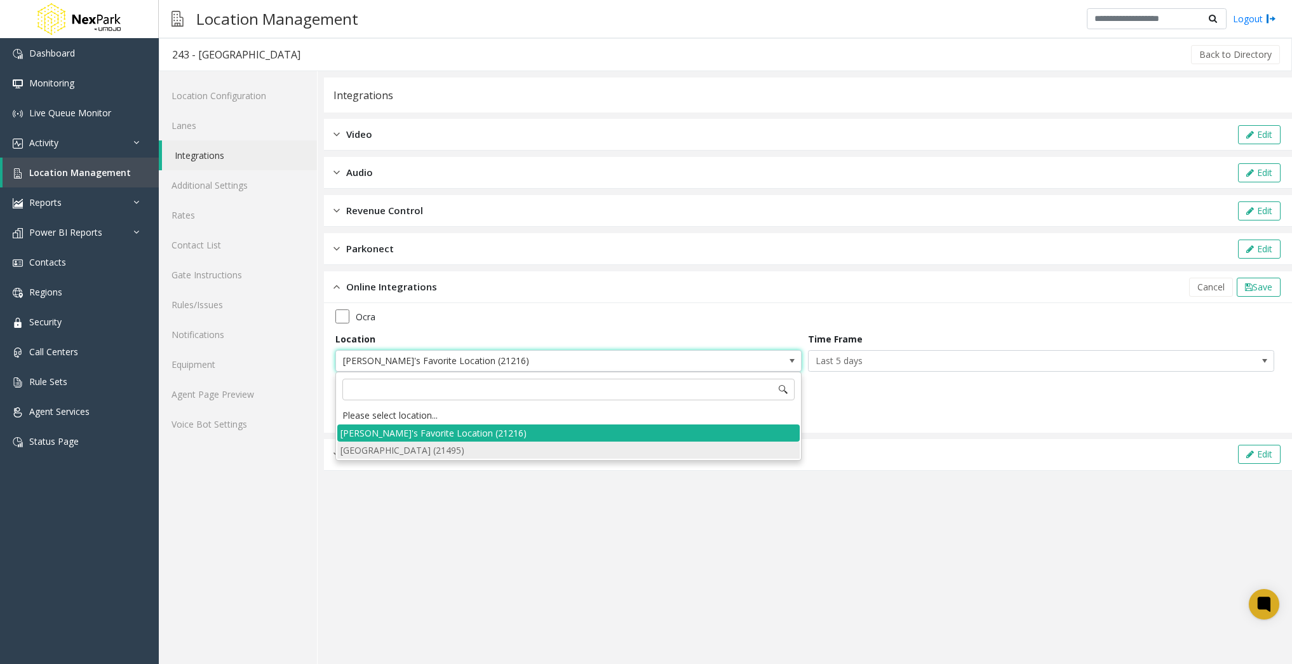
click at [544, 455] on li "[GEOGRAPHIC_DATA] (21495)" at bounding box center [568, 449] width 462 height 17
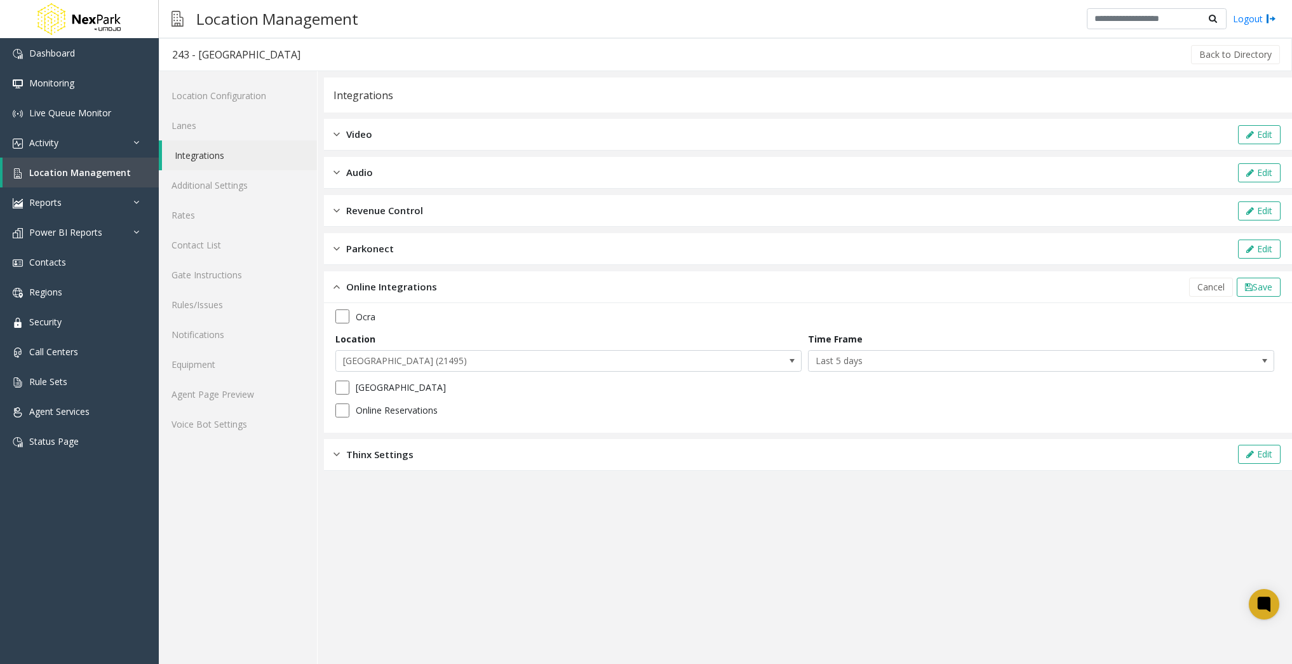
click at [638, 544] on app-integration "Integrations Video Edit Audio Edit Revenue Control Edit Parkonect Edit Online I…" at bounding box center [808, 370] width 968 height 586
click at [124, 230] on link "Power BI Reports" at bounding box center [79, 232] width 159 height 30
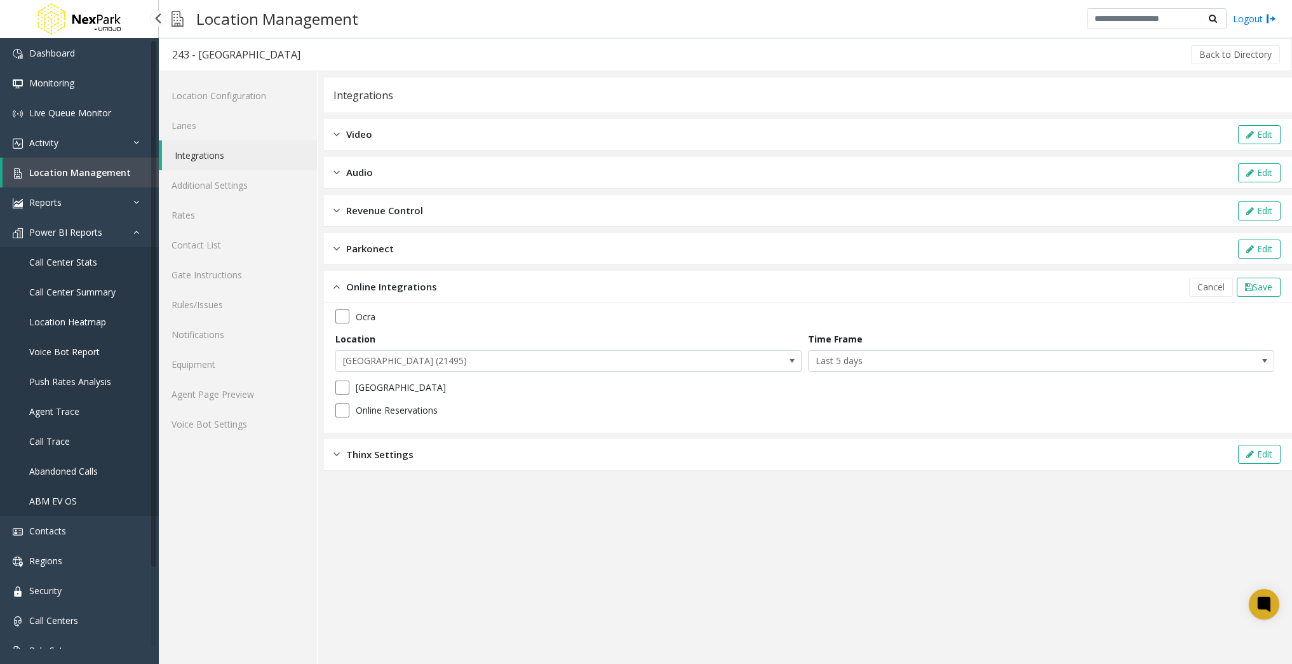
click at [79, 262] on span "Call Center Stats" at bounding box center [63, 262] width 68 height 12
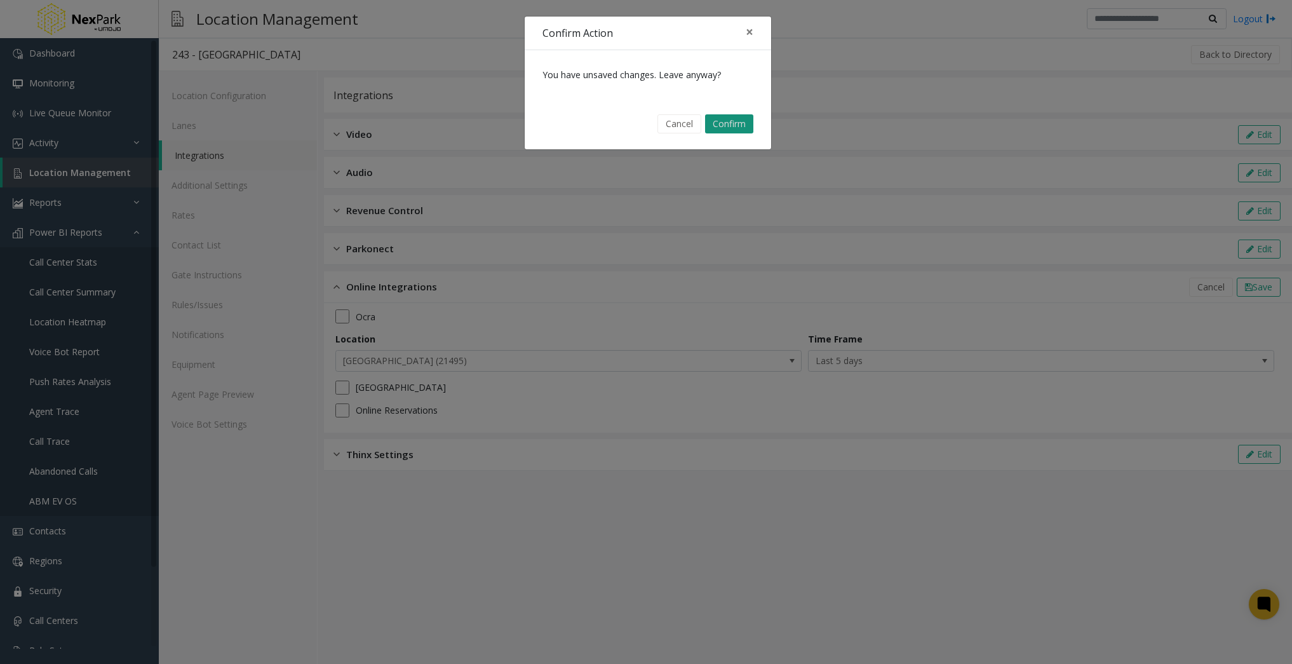
click at [740, 124] on button "Confirm" at bounding box center [729, 123] width 48 height 19
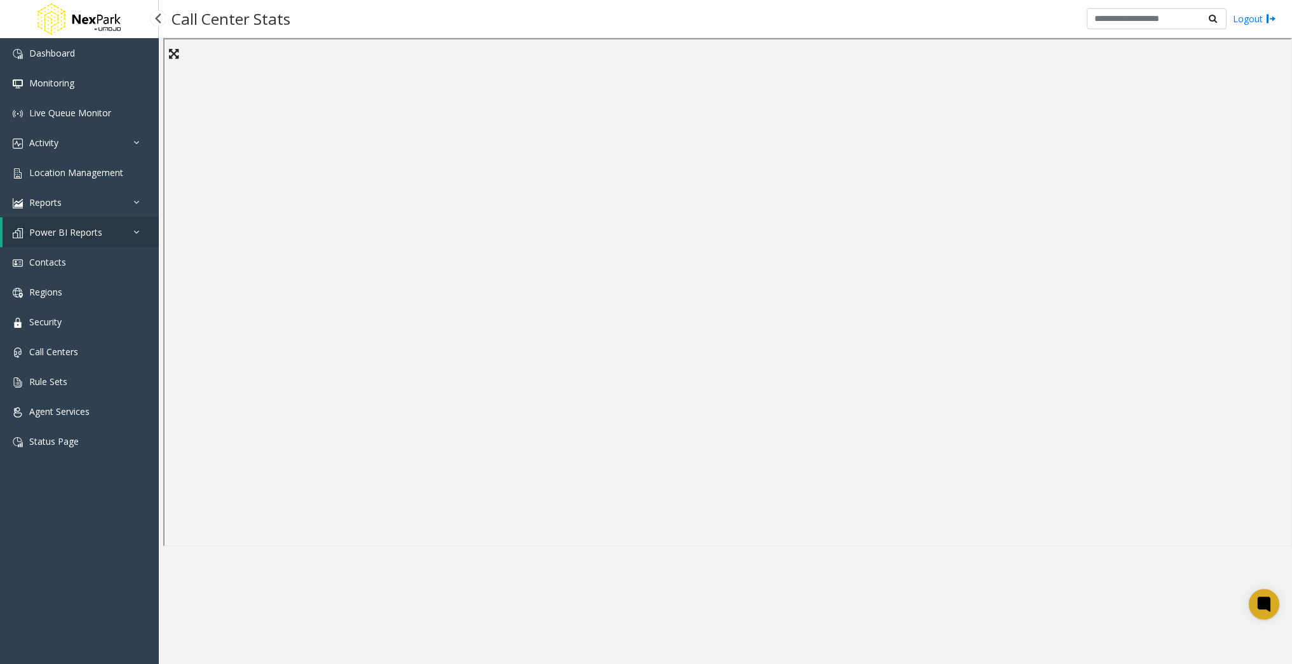
click at [141, 233] on icon at bounding box center [139, 231] width 13 height 9
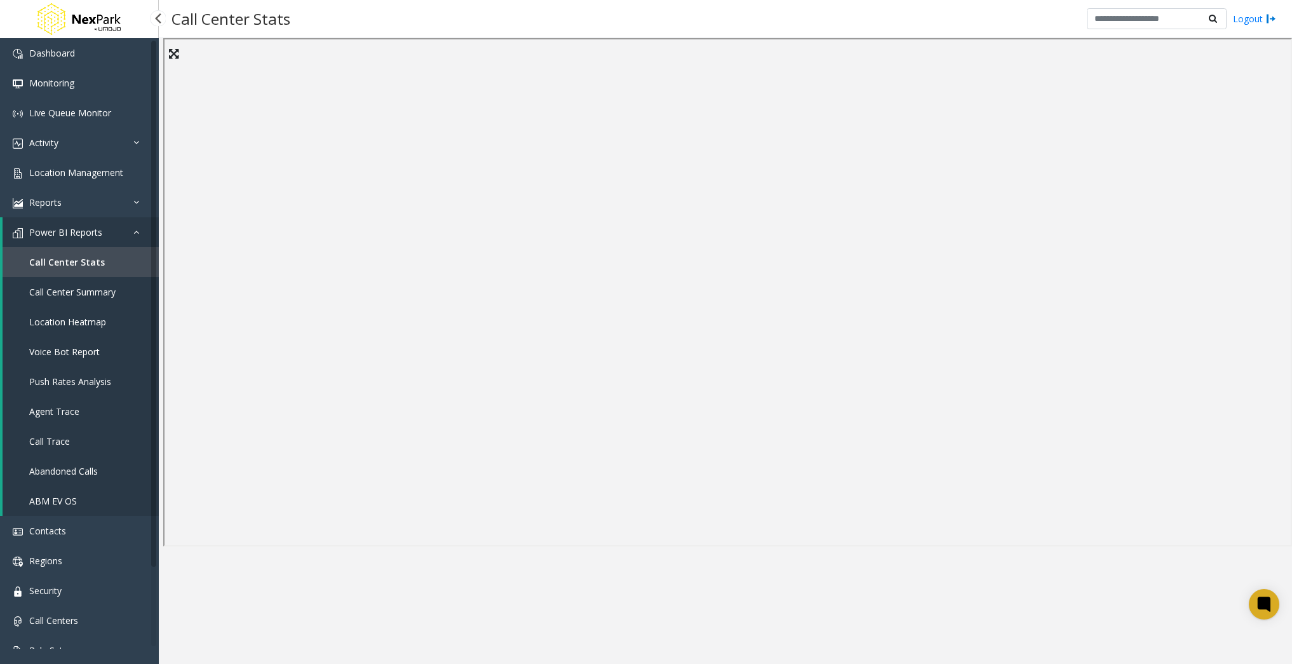
click at [73, 298] on link "Call Center Summary" at bounding box center [81, 292] width 156 height 30
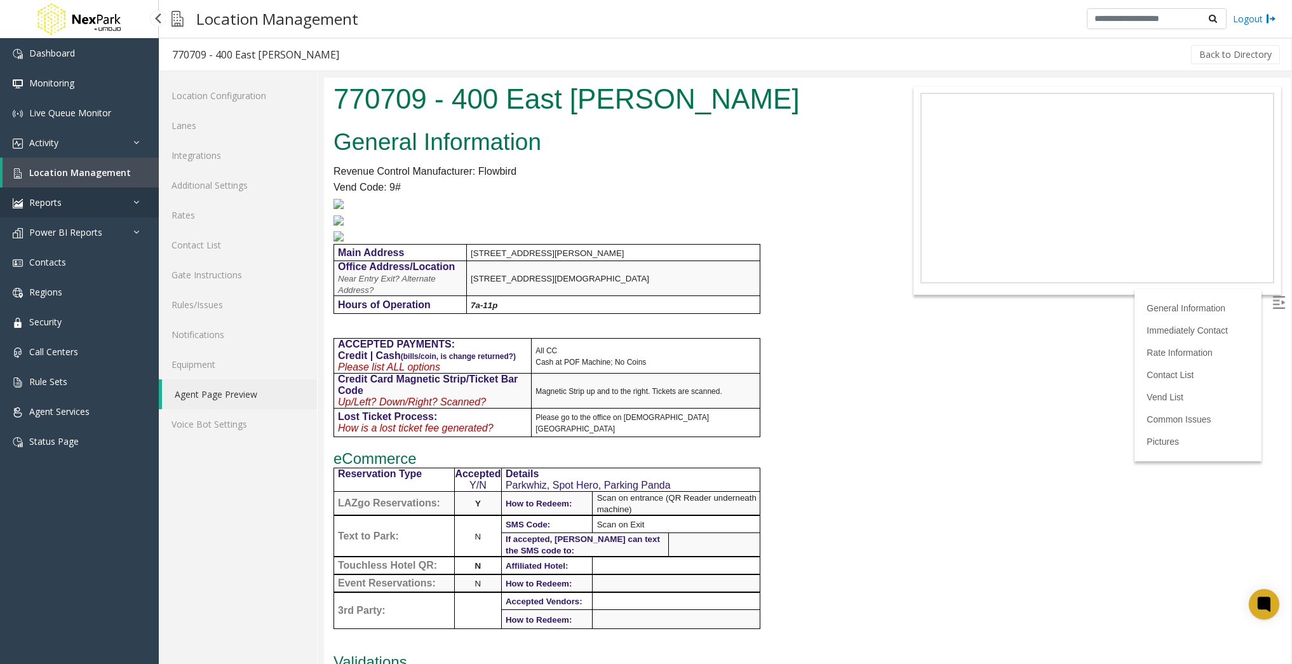
scroll to position [1270, 0]
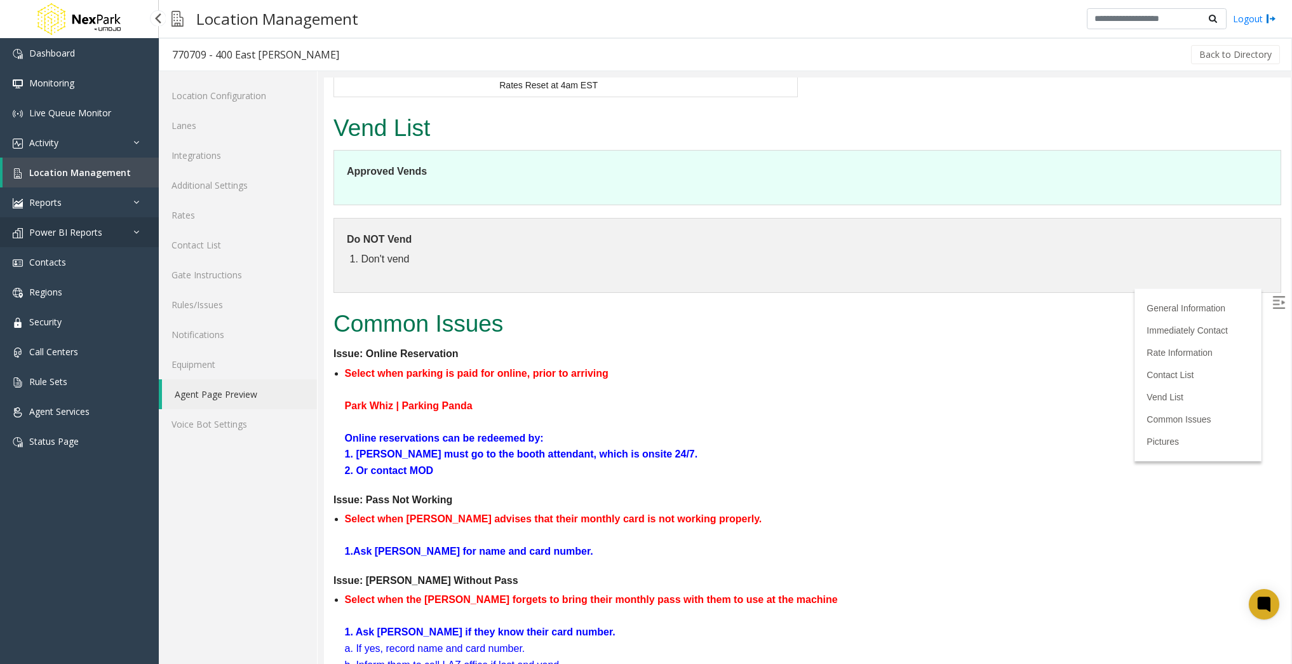
click at [107, 238] on link "Power BI Reports" at bounding box center [79, 232] width 159 height 30
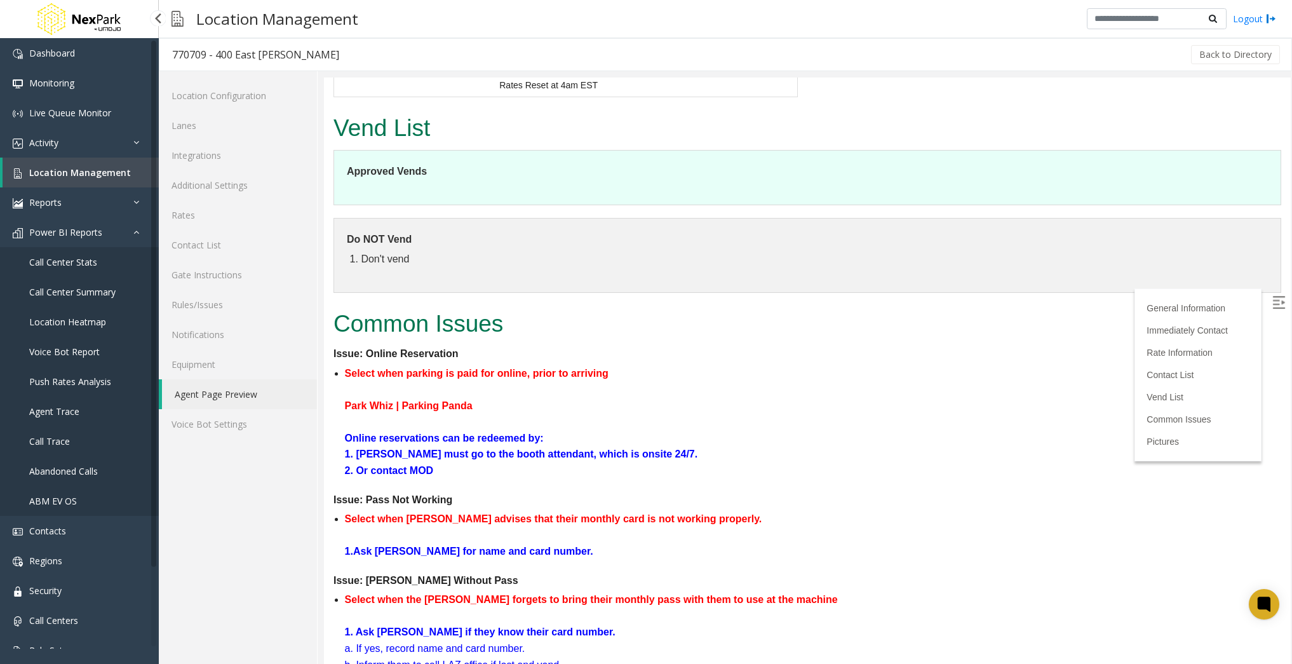
click at [77, 267] on span "Call Center Stats" at bounding box center [63, 262] width 68 height 12
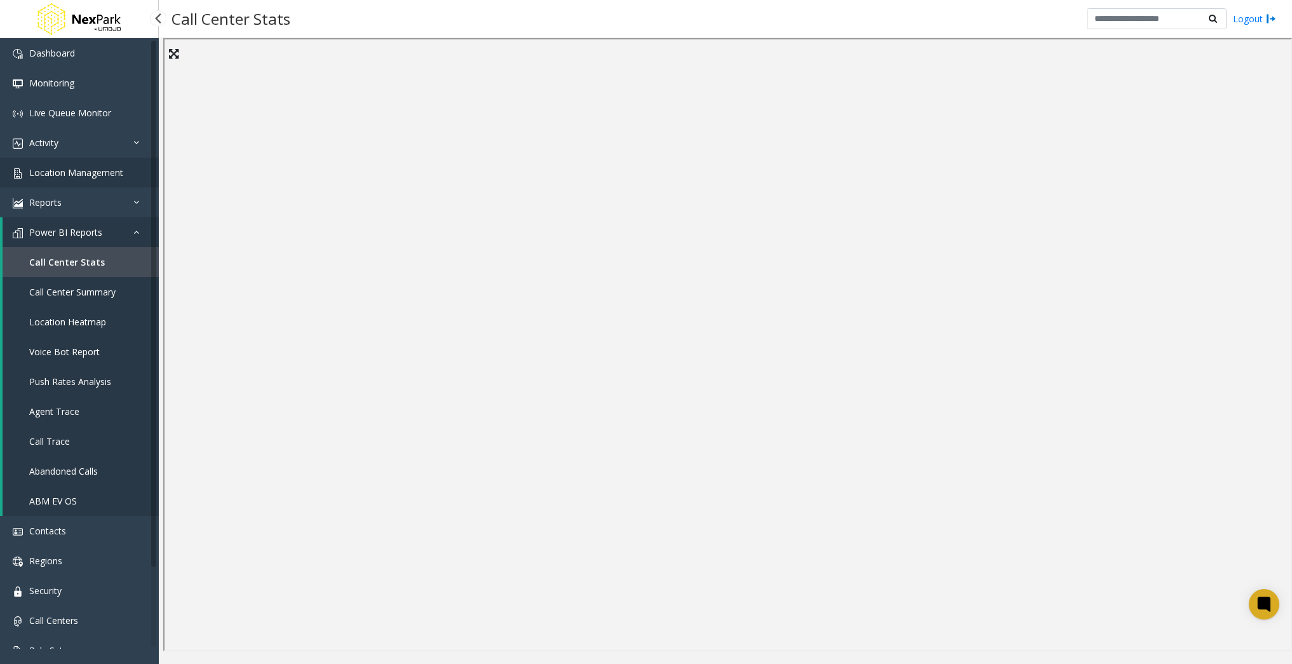
click at [106, 167] on span "Location Management" at bounding box center [76, 172] width 94 height 12
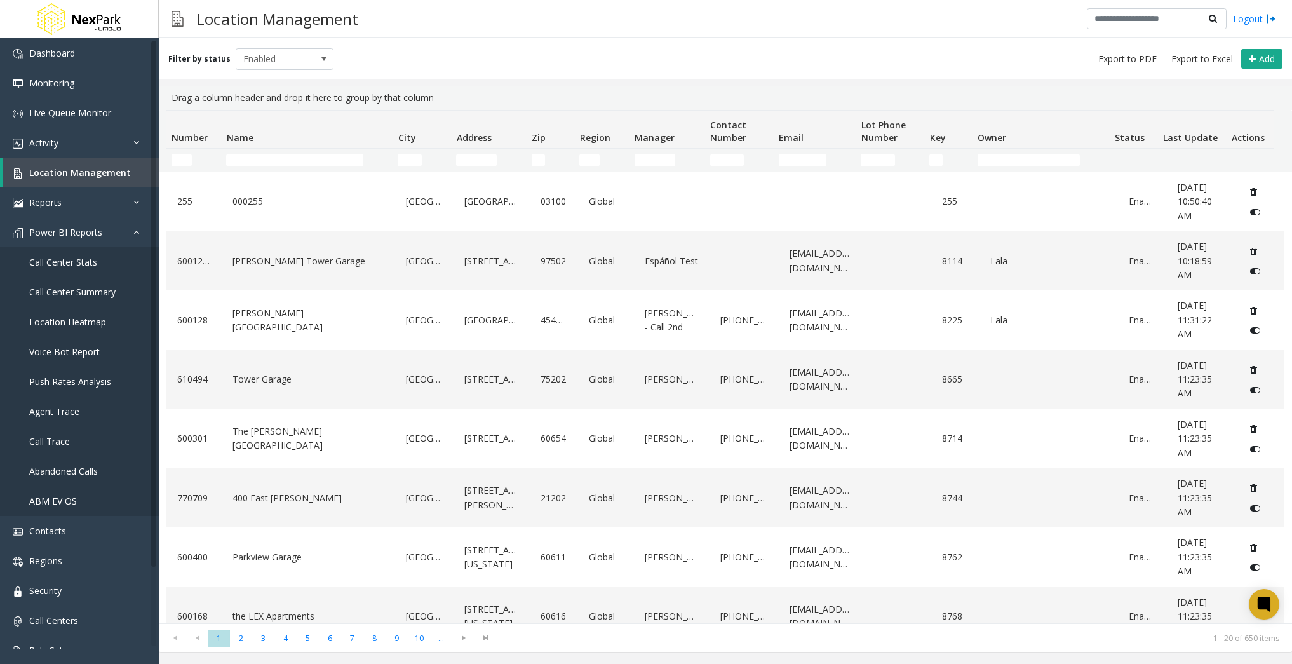
click at [246, 322] on link "[PERSON_NAME][GEOGRAPHIC_DATA]" at bounding box center [308, 320] width 158 height 35
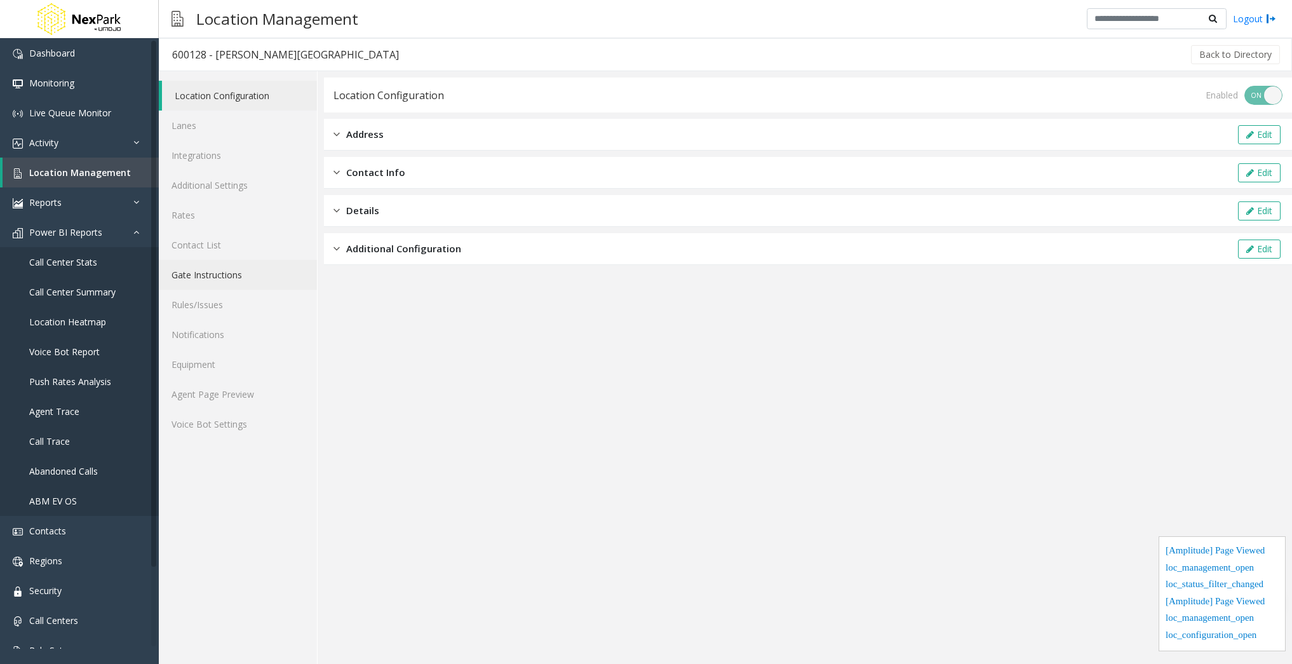
click at [214, 283] on link "Gate Instructions" at bounding box center [238, 275] width 158 height 30
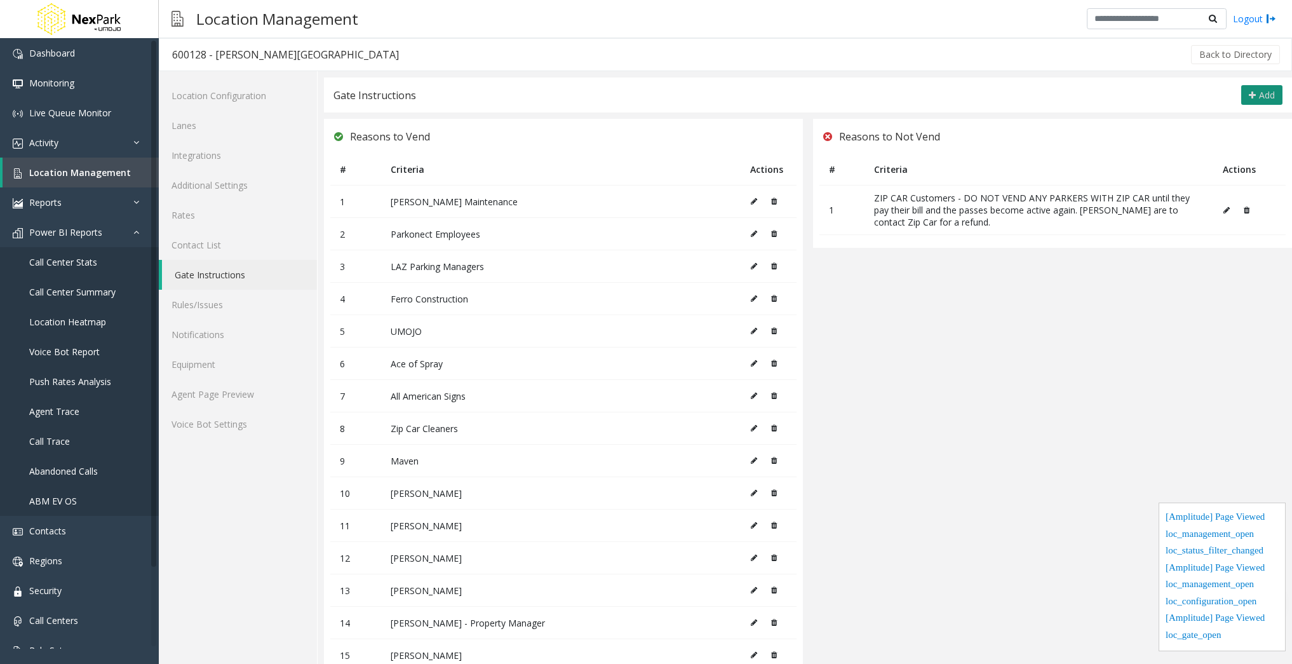
click at [1257, 88] on button "Add" at bounding box center [1261, 95] width 41 height 20
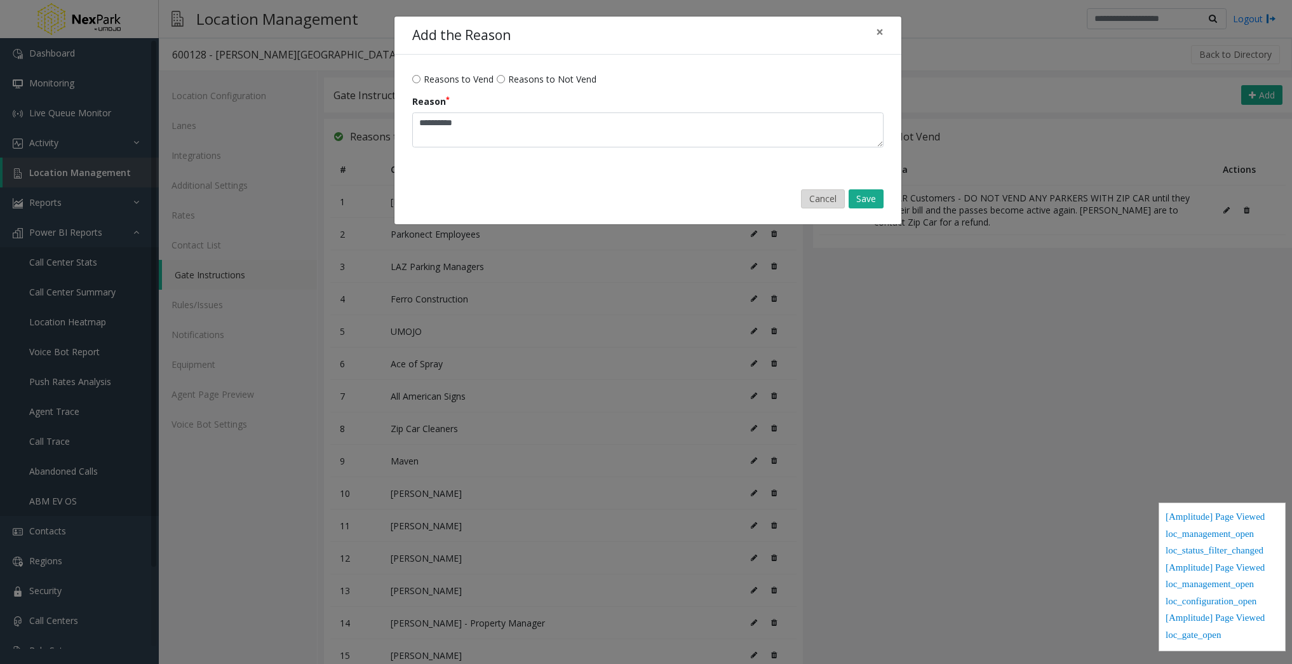
click at [833, 203] on button "Cancel" at bounding box center [823, 198] width 44 height 19
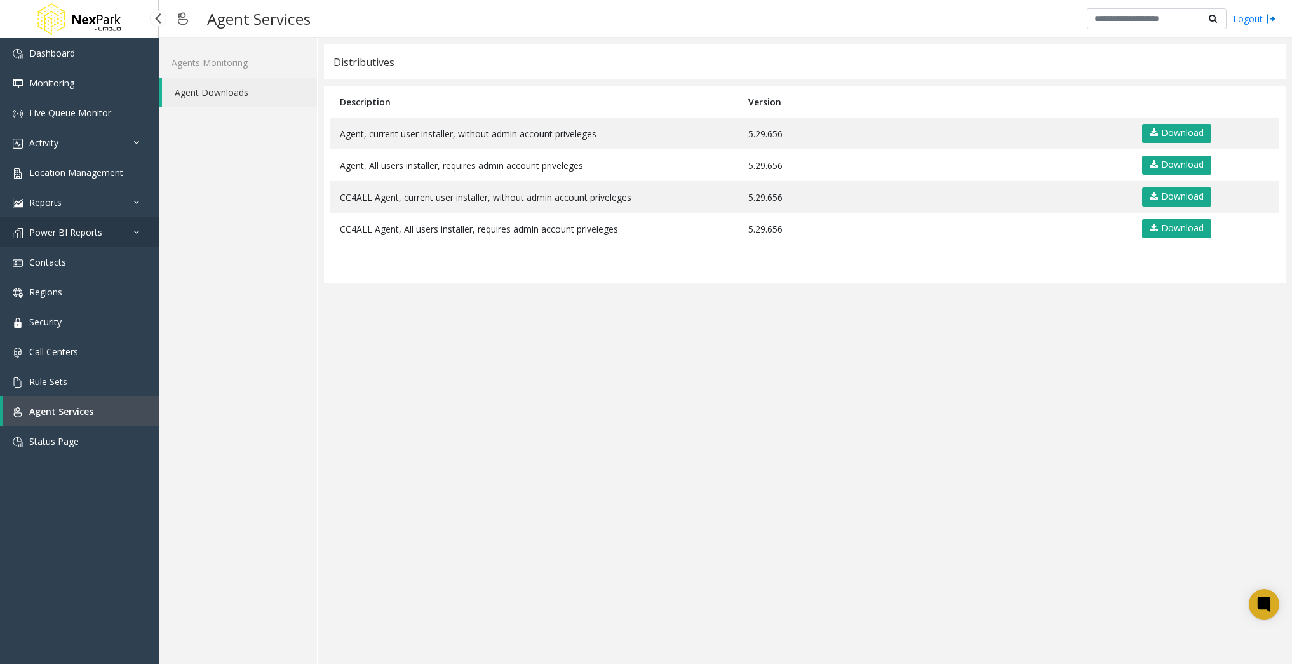
click at [112, 235] on link "Power BI Reports" at bounding box center [79, 232] width 159 height 30
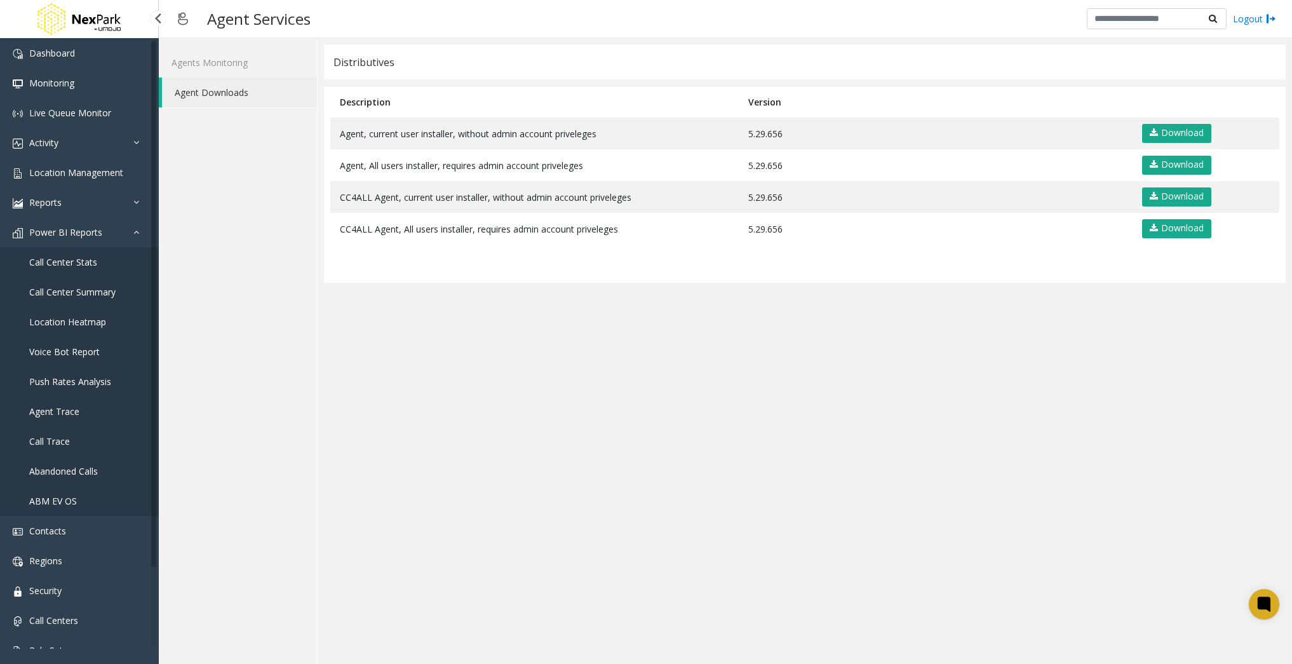
click at [90, 263] on span "Call Center Stats" at bounding box center [63, 262] width 68 height 12
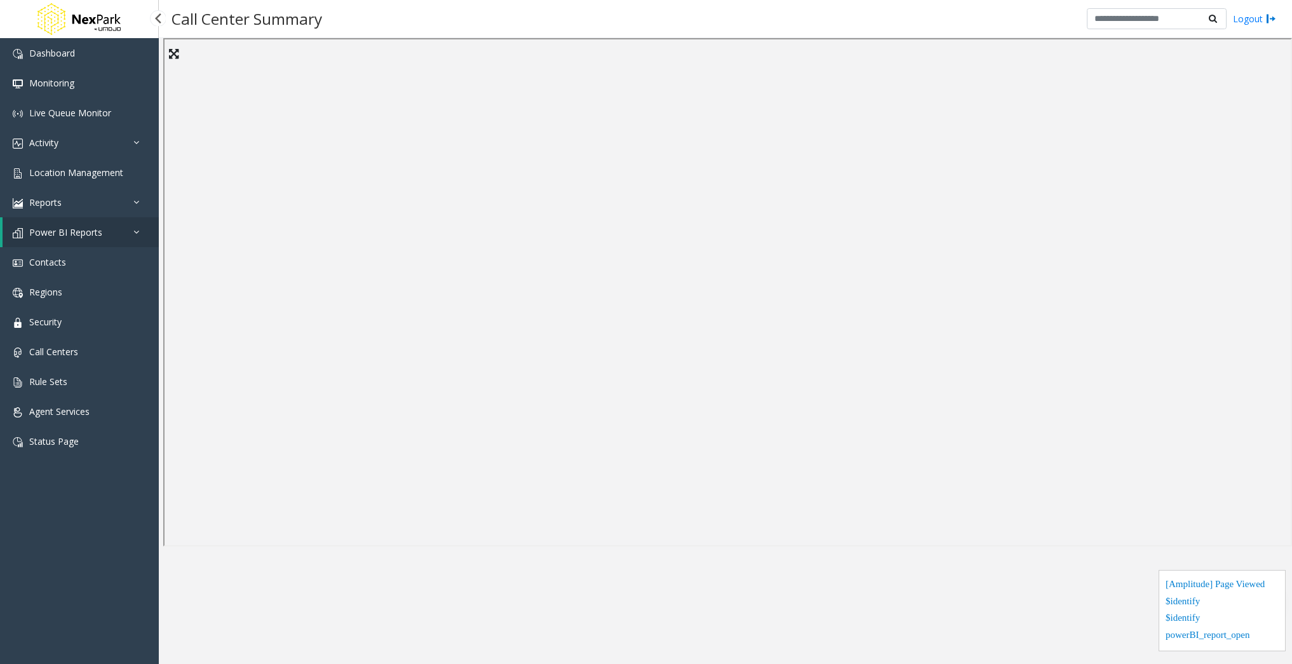
click at [133, 229] on icon at bounding box center [139, 231] width 13 height 9
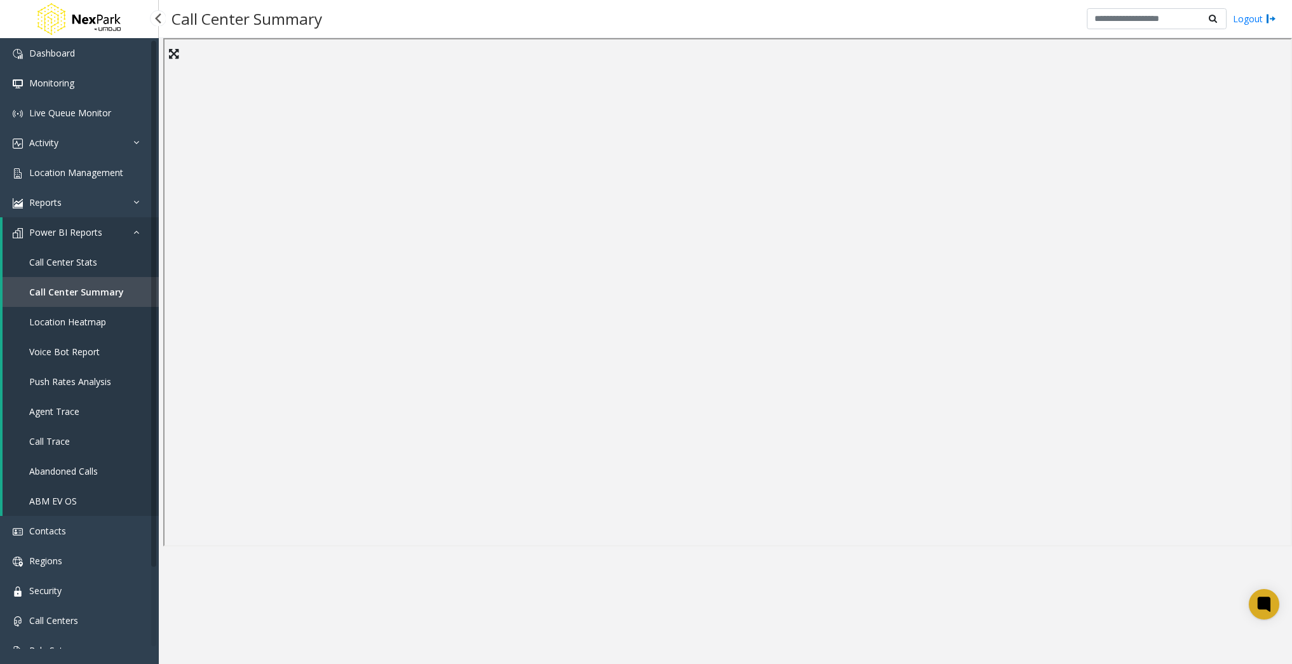
click at [82, 261] on span "Call Center Stats" at bounding box center [63, 262] width 68 height 12
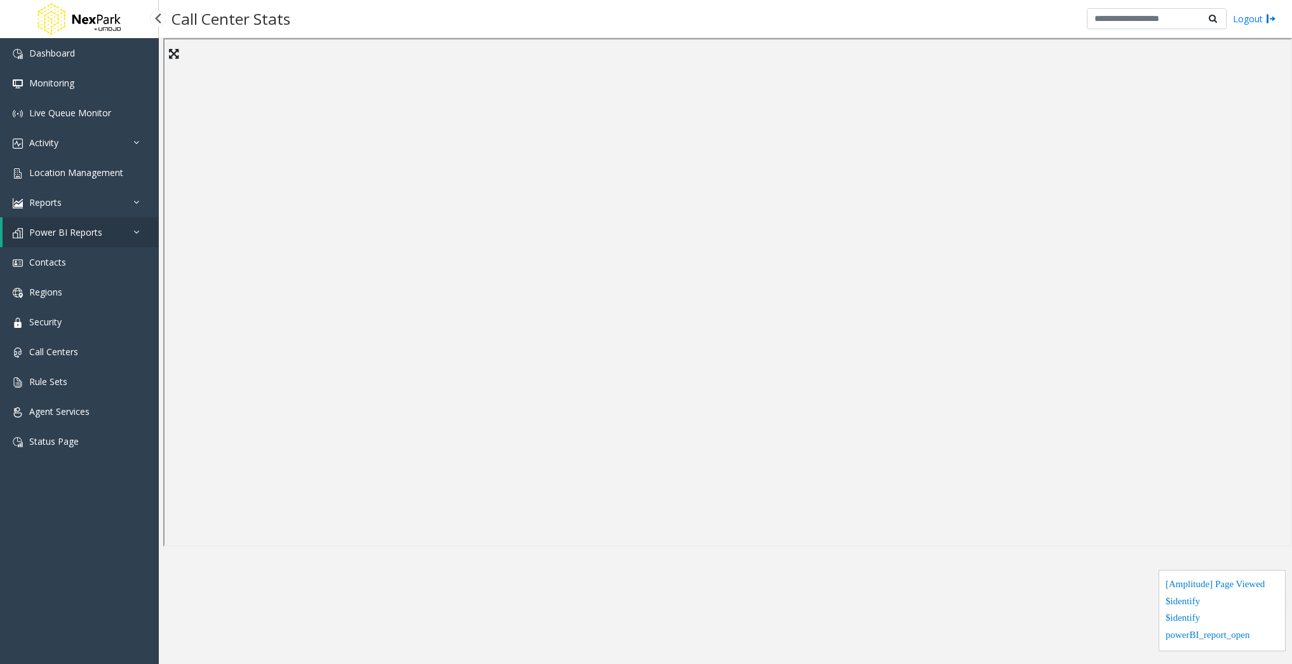
click at [137, 229] on icon at bounding box center [139, 231] width 13 height 9
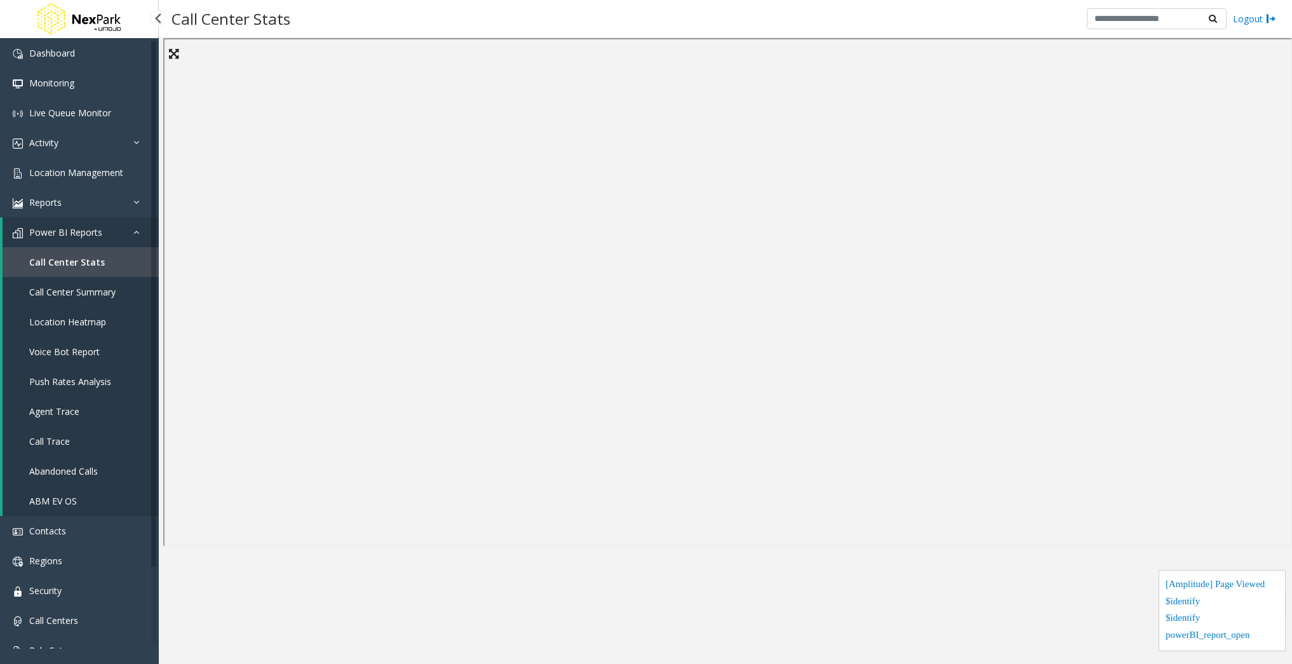
click at [69, 265] on span "Call Center Stats" at bounding box center [67, 262] width 76 height 12
click at [96, 144] on link "Activity" at bounding box center [79, 143] width 159 height 30
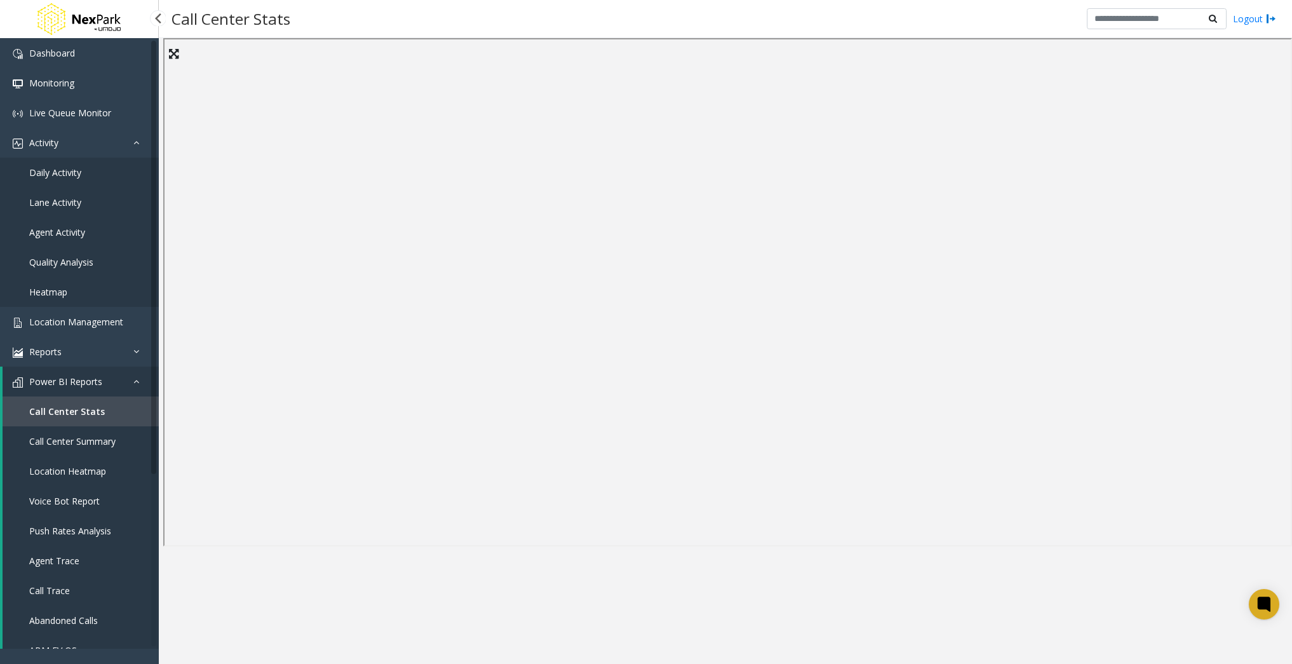
click at [82, 178] on link "Daily Activity" at bounding box center [79, 173] width 159 height 30
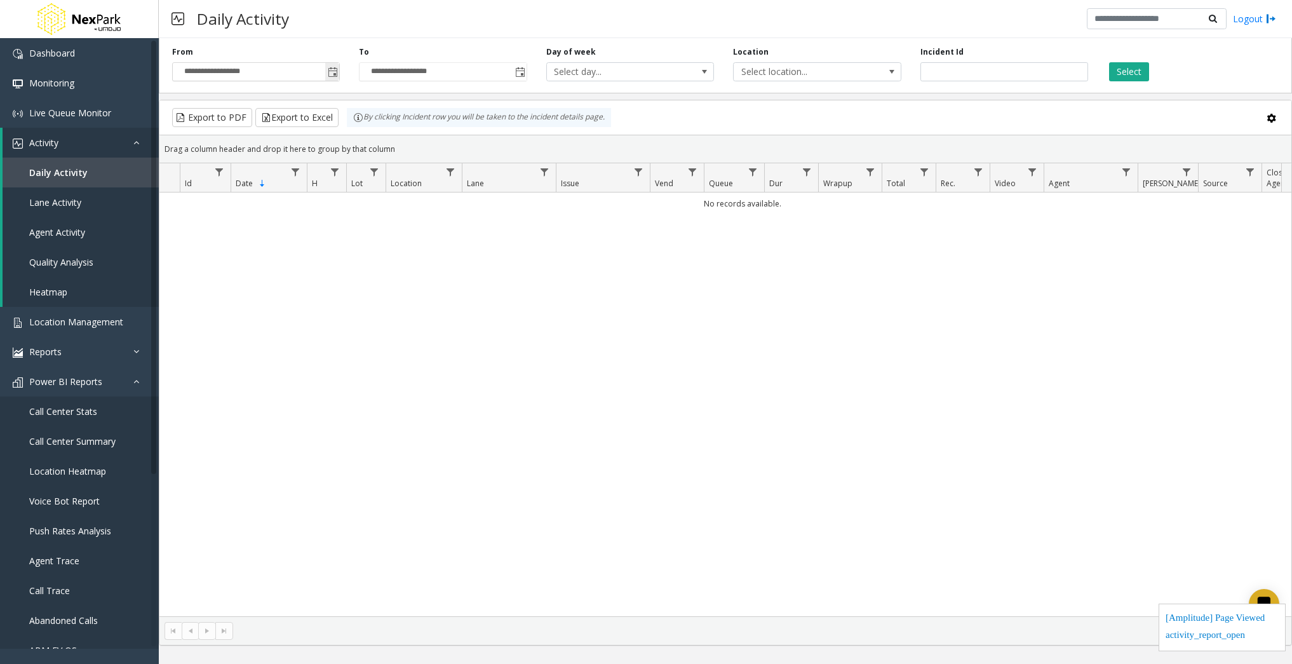
click at [332, 69] on span "Toggle popup" at bounding box center [333, 72] width 10 height 10
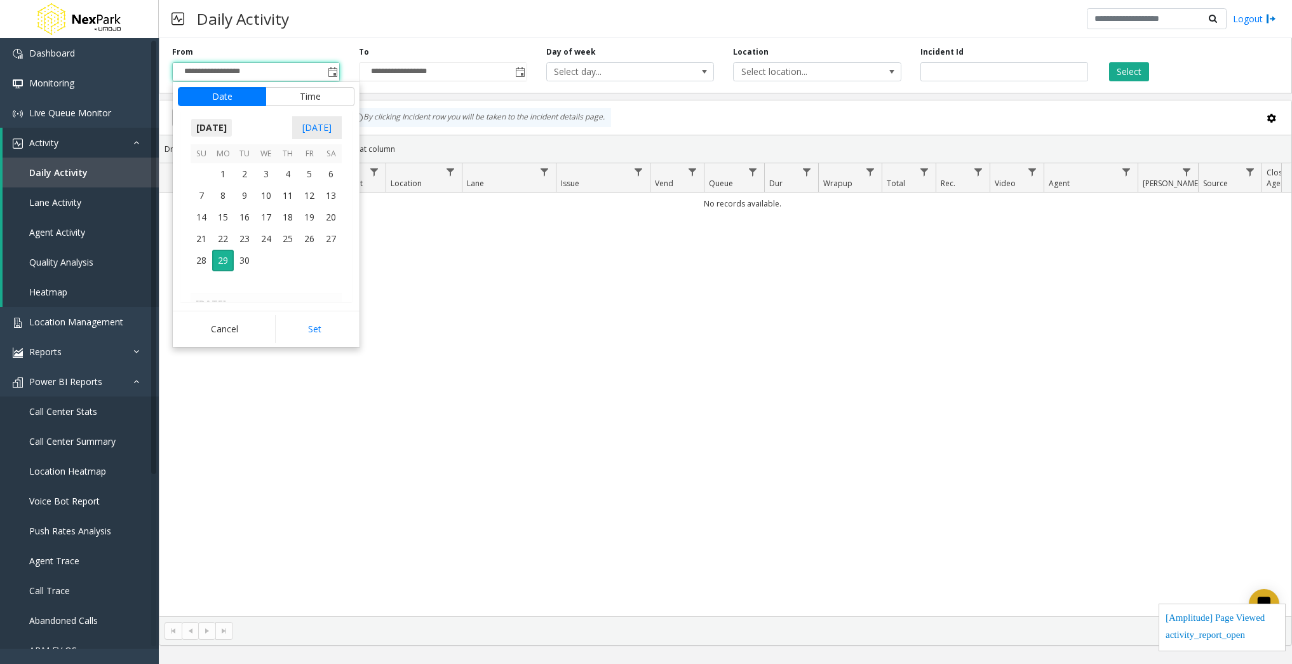
click at [214, 124] on span "[DATE]" at bounding box center [212, 127] width 42 height 19
click at [210, 128] on span "2025" at bounding box center [207, 127] width 32 height 19
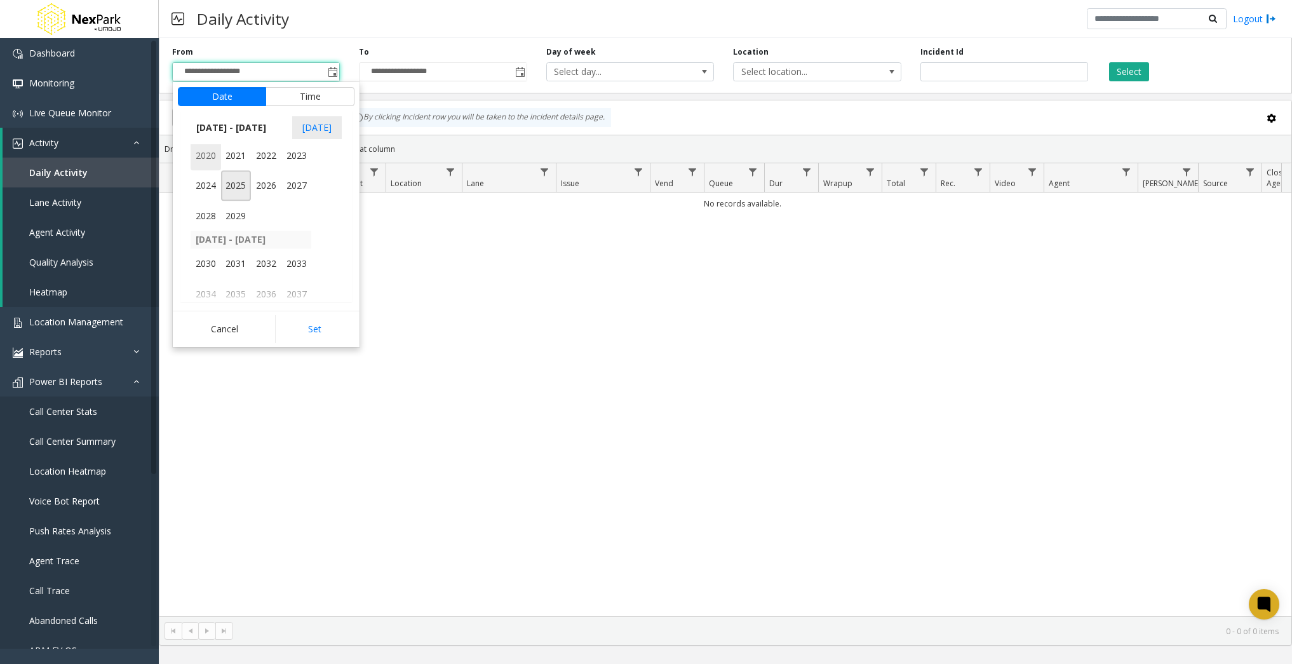
click at [213, 153] on span "2020" at bounding box center [206, 155] width 30 height 30
click at [213, 153] on span "Jan" at bounding box center [206, 155] width 30 height 30
click at [276, 175] on span "1" at bounding box center [266, 174] width 22 height 22
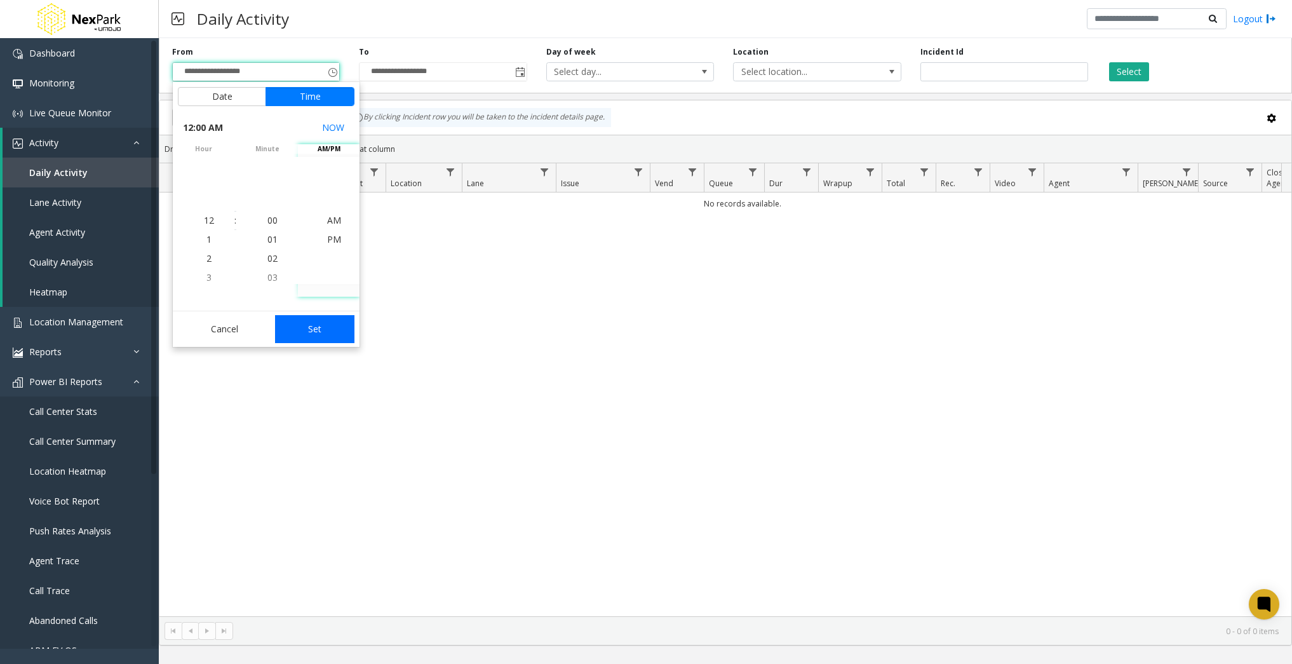
click at [337, 320] on button "Set" at bounding box center [315, 329] width 80 height 28
type input "**********"
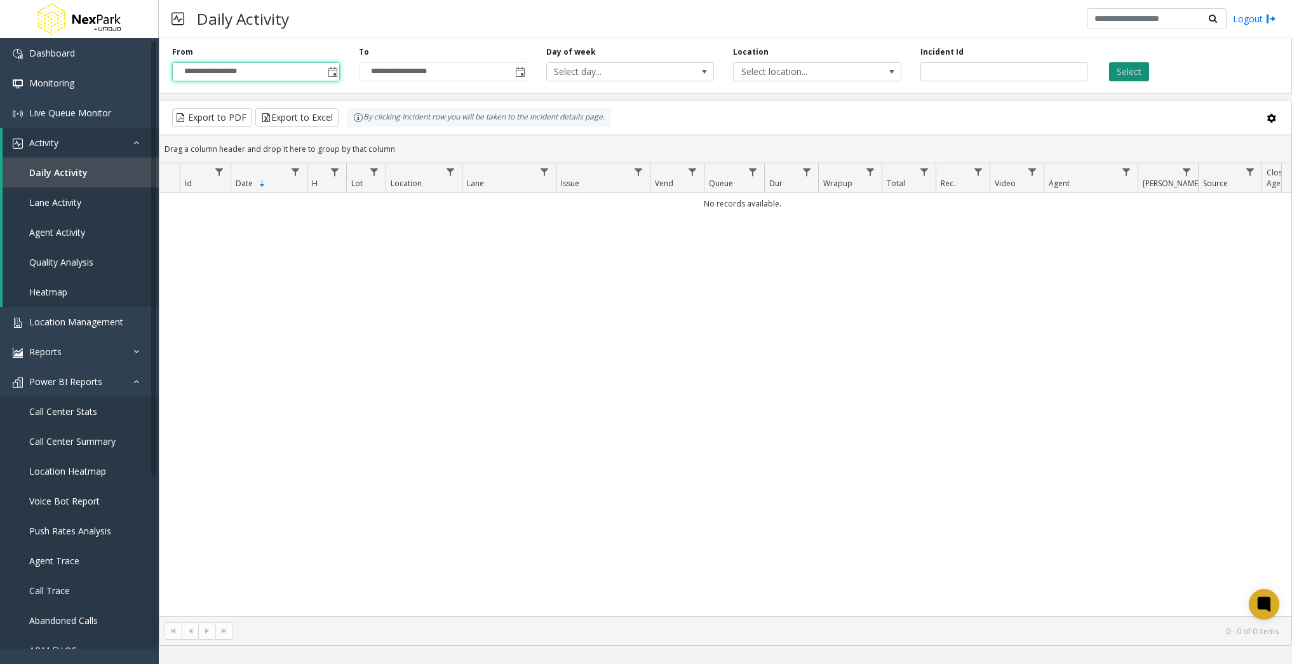
click at [1131, 69] on button "Select" at bounding box center [1129, 71] width 40 height 19
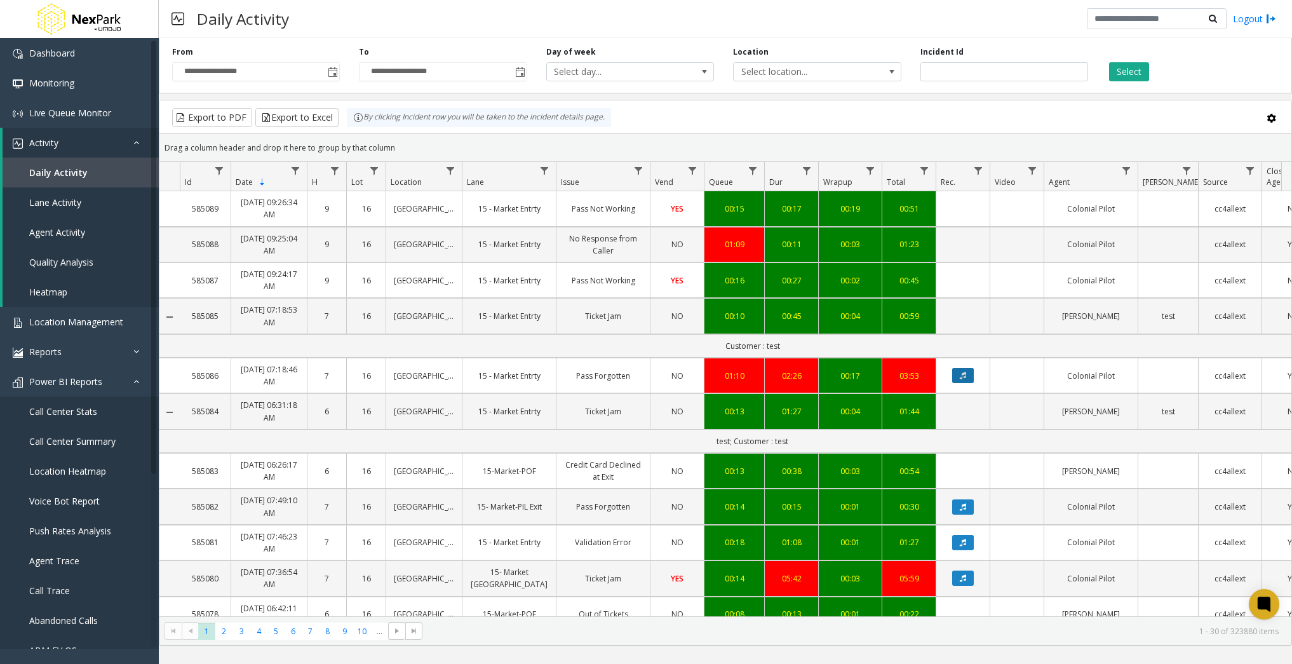
click at [962, 375] on icon "Data table" at bounding box center [963, 376] width 6 height 8
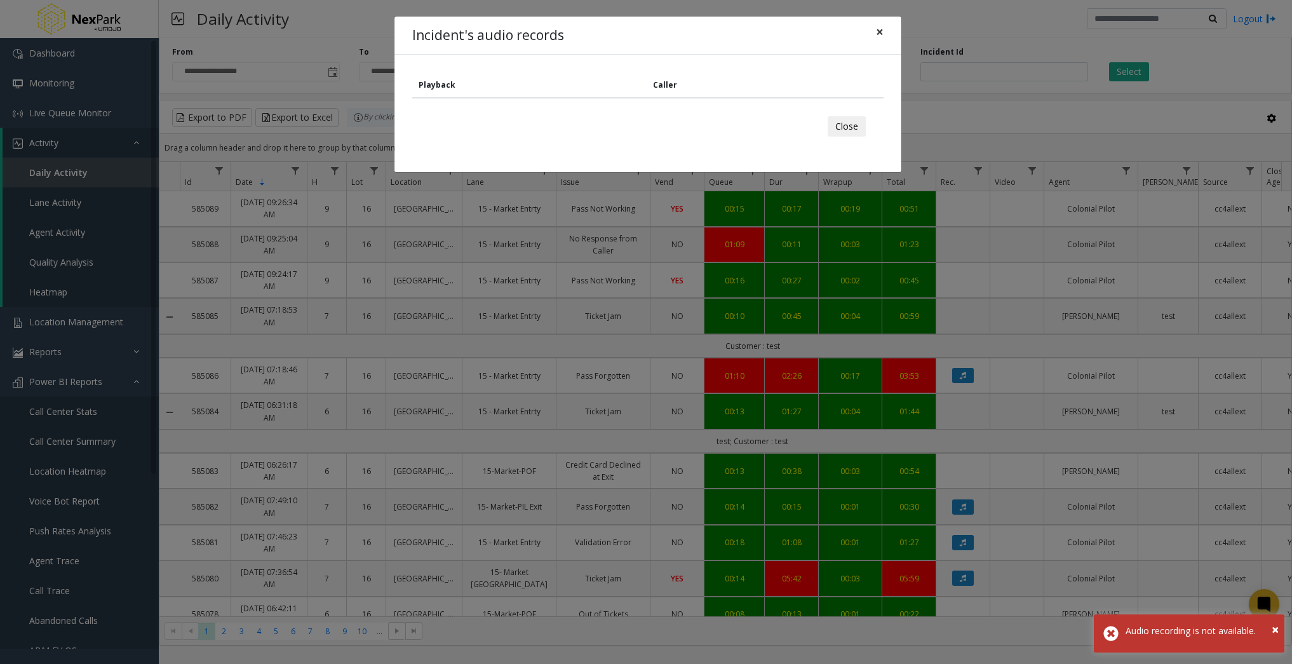
click at [875, 29] on button "×" at bounding box center [879, 32] width 25 height 31
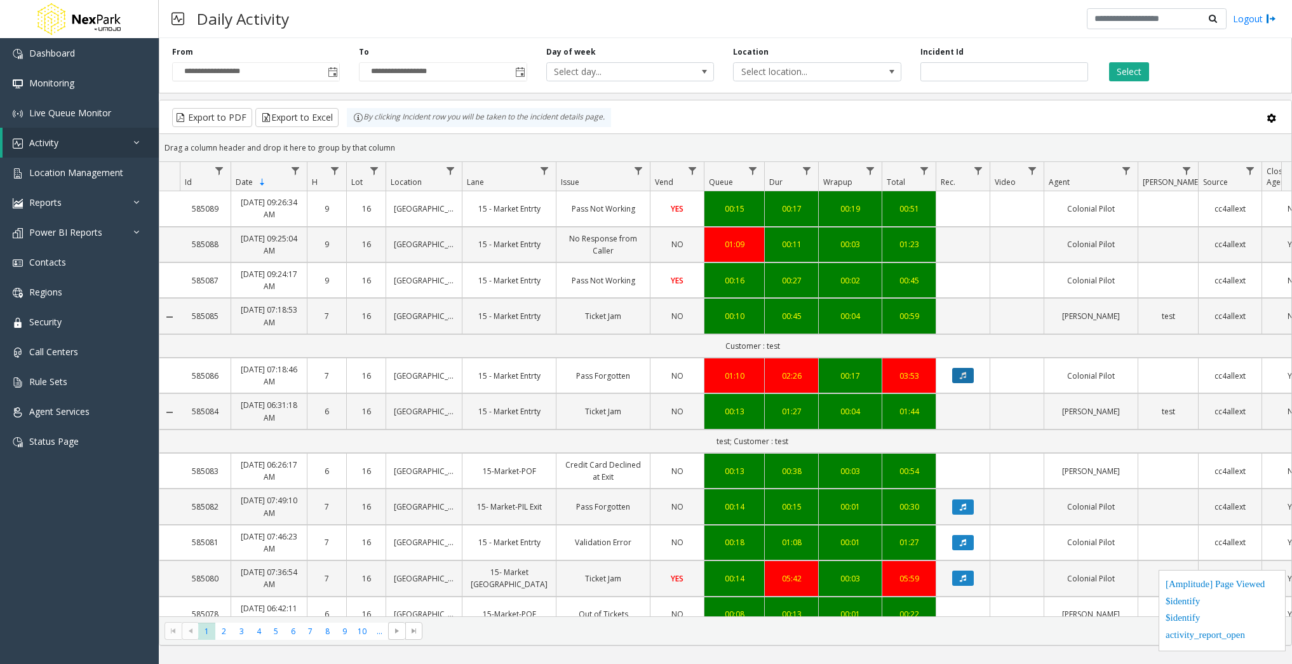
click at [964, 370] on button "Data table" at bounding box center [963, 375] width 22 height 15
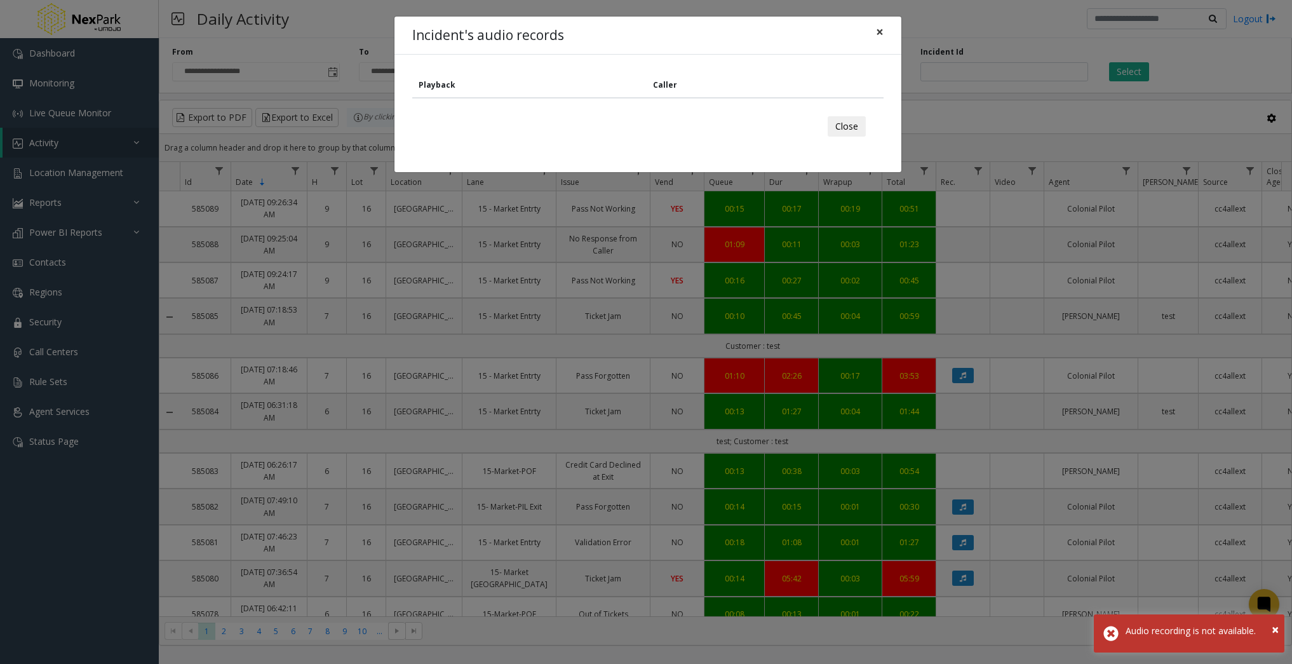
click at [876, 28] on span "×" at bounding box center [880, 32] width 8 height 18
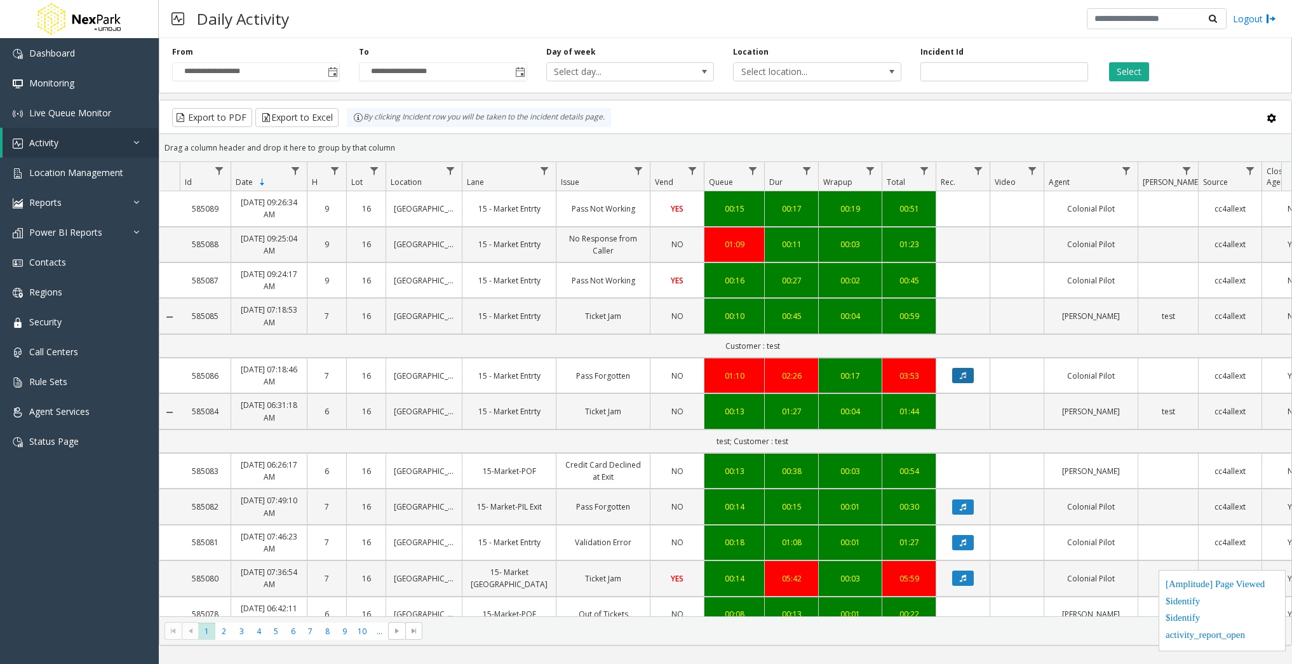
click at [967, 375] on button "Data table" at bounding box center [963, 375] width 22 height 15
